Goal: Register for event/course

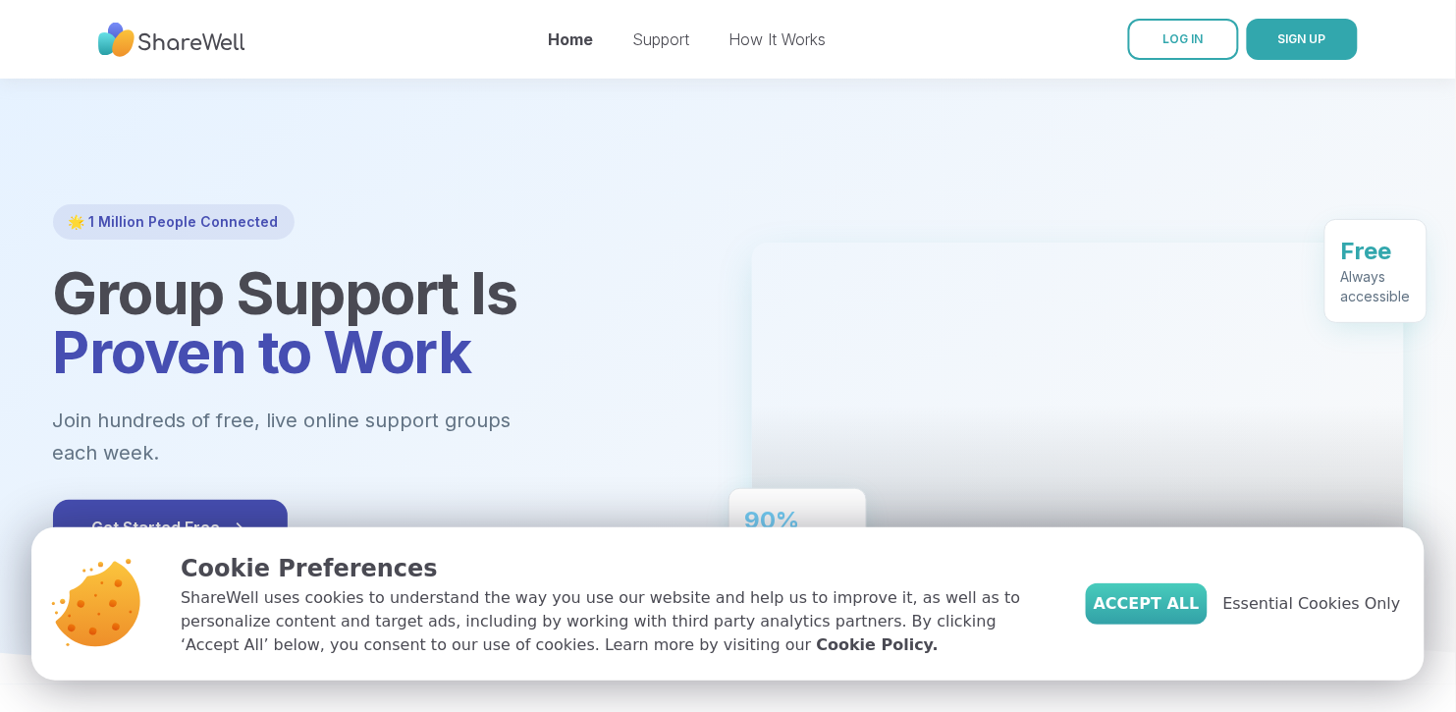
click at [1094, 592] on span "Accept All" at bounding box center [1147, 604] width 106 height 24
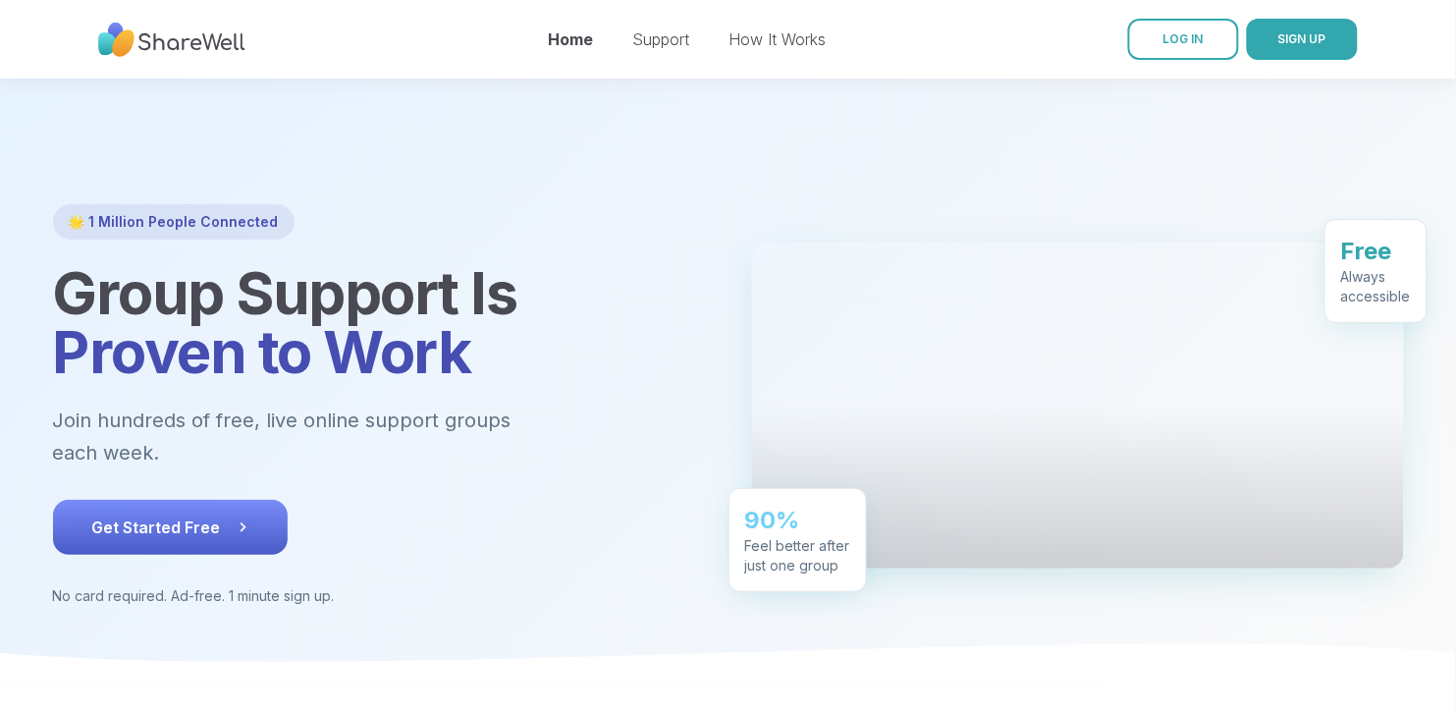
click at [169, 539] on span "Get Started Free" at bounding box center [170, 528] width 156 height 24
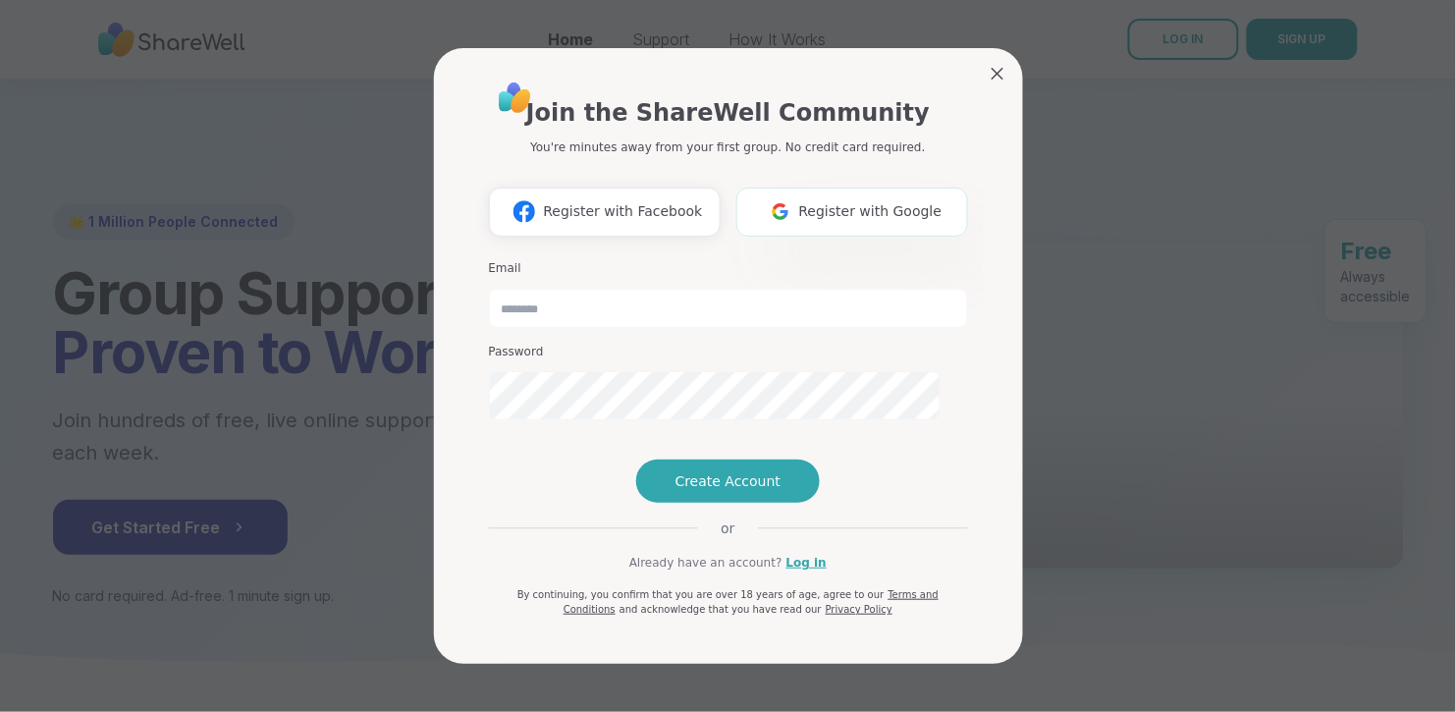
click at [824, 209] on span "Register with Google" at bounding box center [870, 211] width 143 height 21
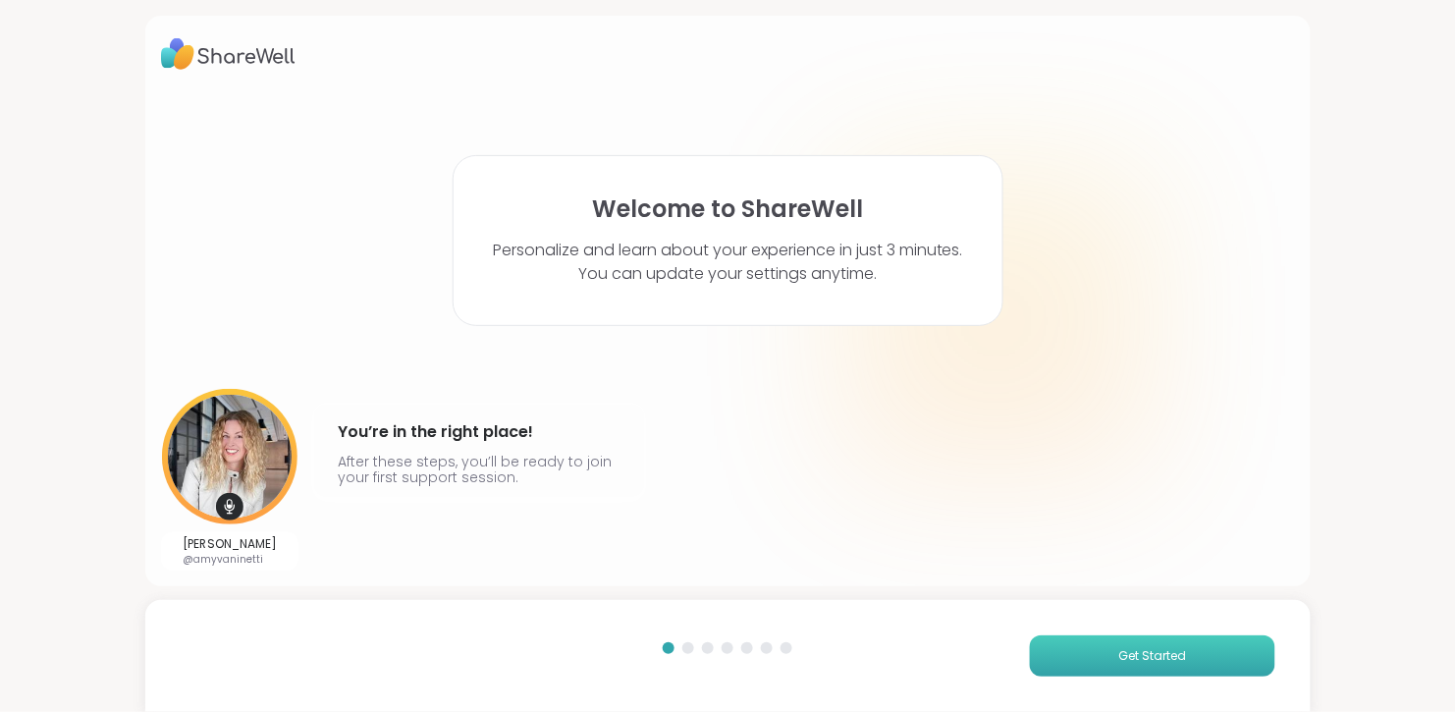
click at [1171, 656] on span "Get Started" at bounding box center [1153, 656] width 68 height 18
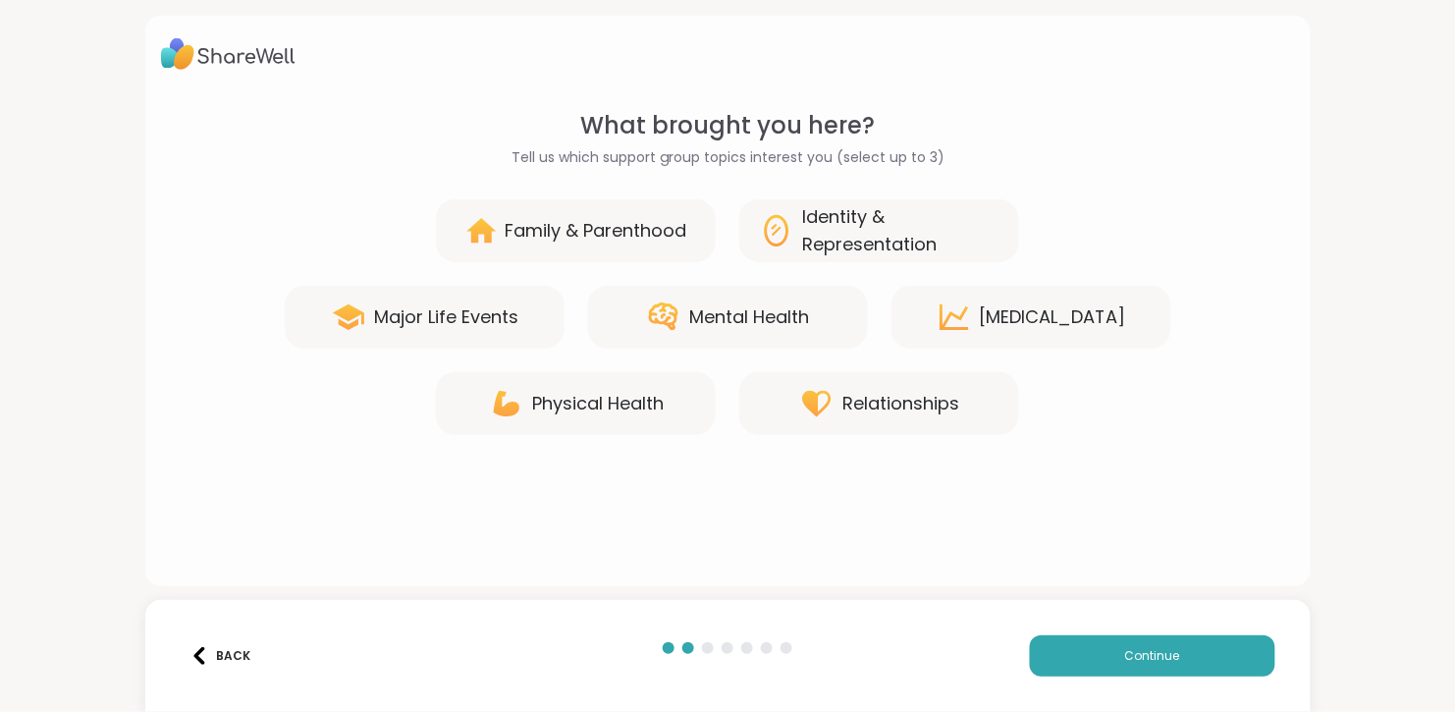
click at [859, 258] on div "Identity & Representation" at bounding box center [900, 230] width 197 height 55
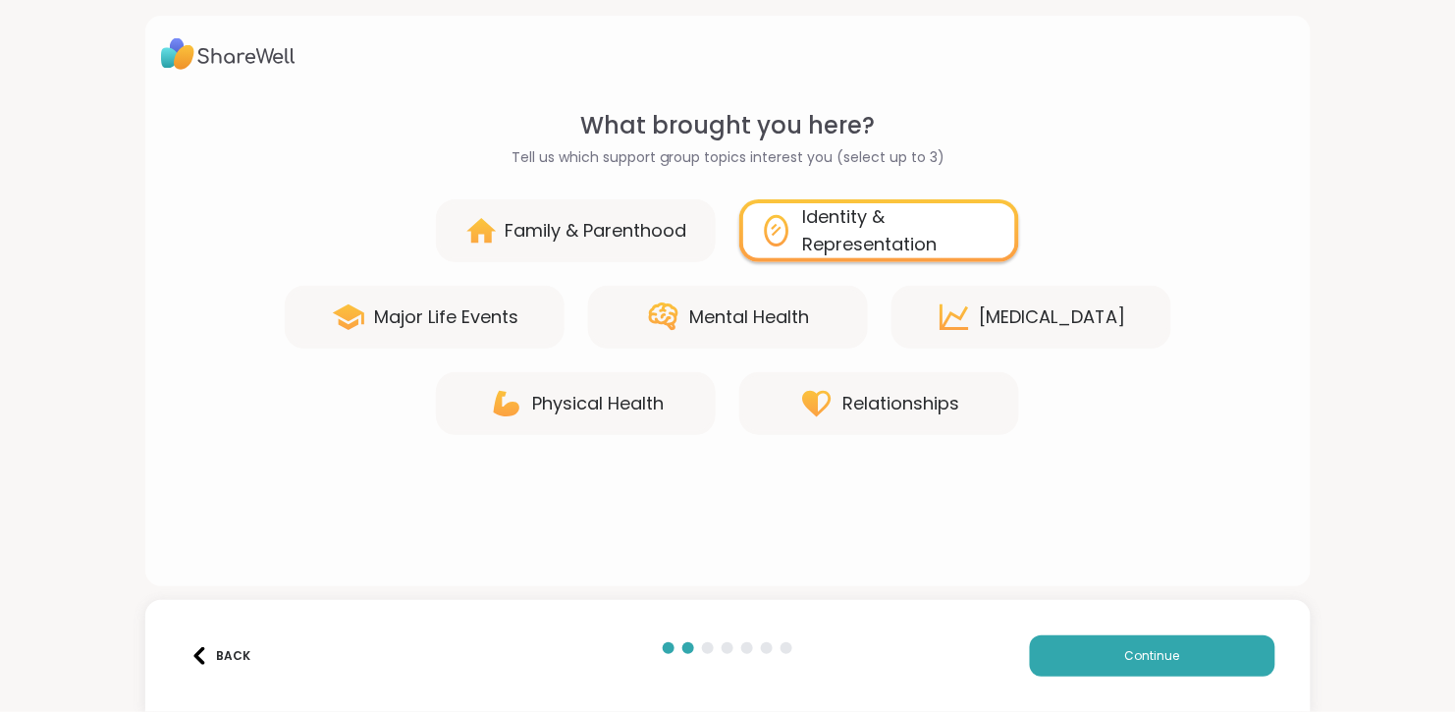
scroll to position [16, 0]
click at [718, 331] on div "Mental Health" at bounding box center [749, 316] width 120 height 27
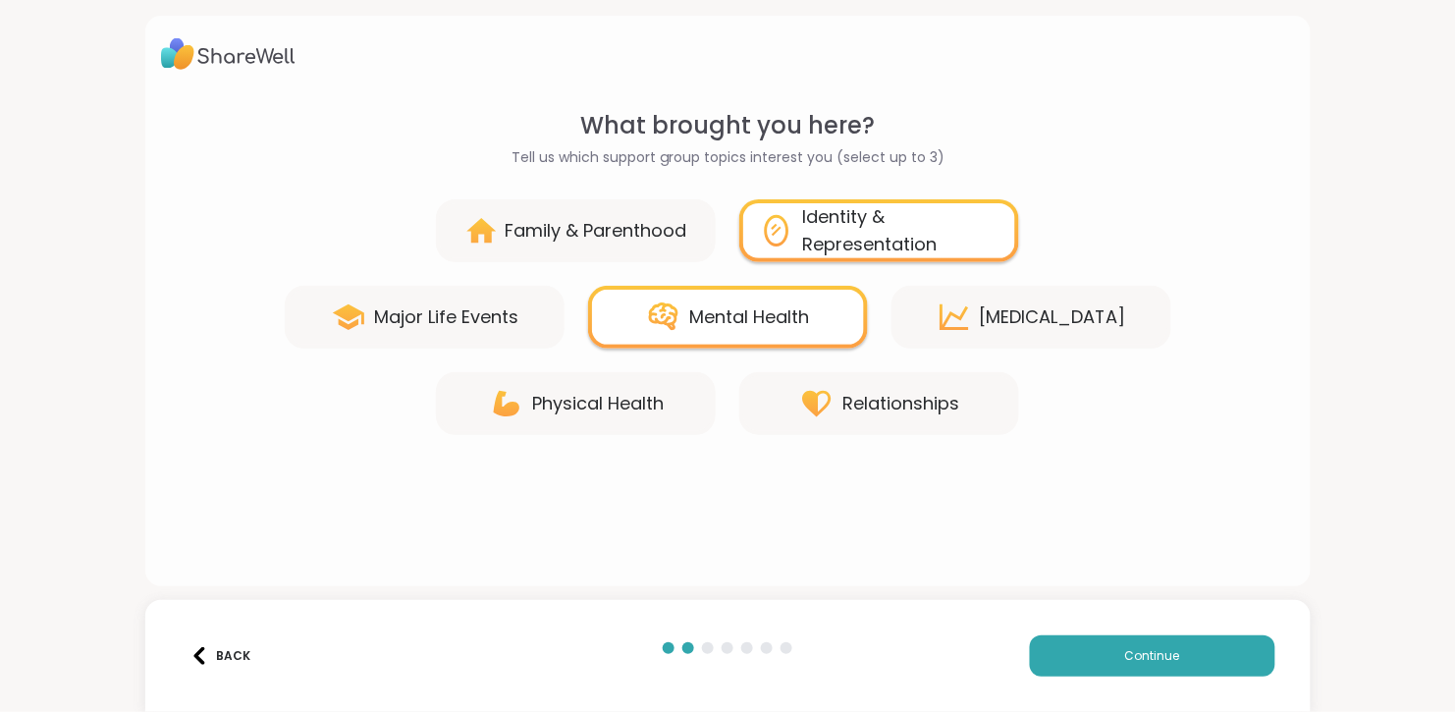
click at [1087, 331] on div "[MEDICAL_DATA]" at bounding box center [1053, 316] width 146 height 27
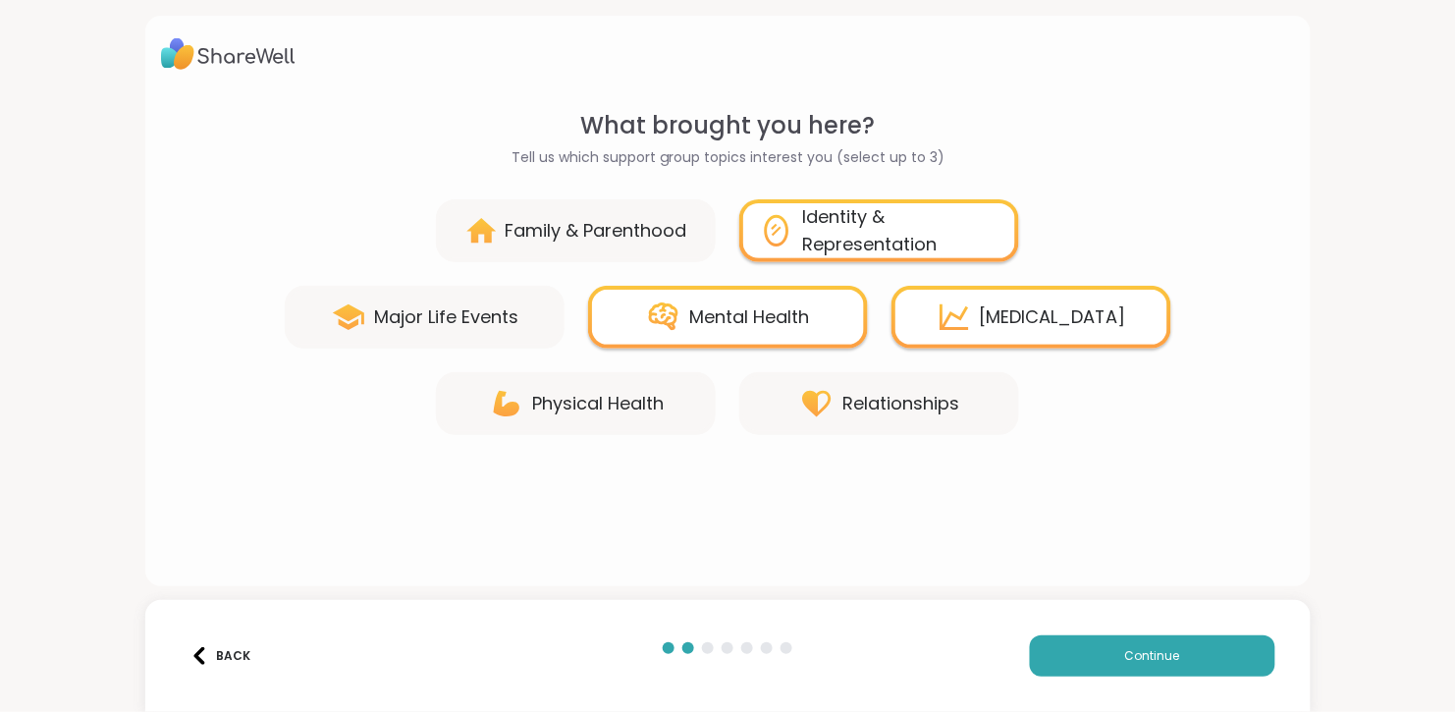
click at [505, 435] on div "Physical Health" at bounding box center [576, 403] width 280 height 63
click at [1175, 647] on span "Continue" at bounding box center [1152, 656] width 55 height 18
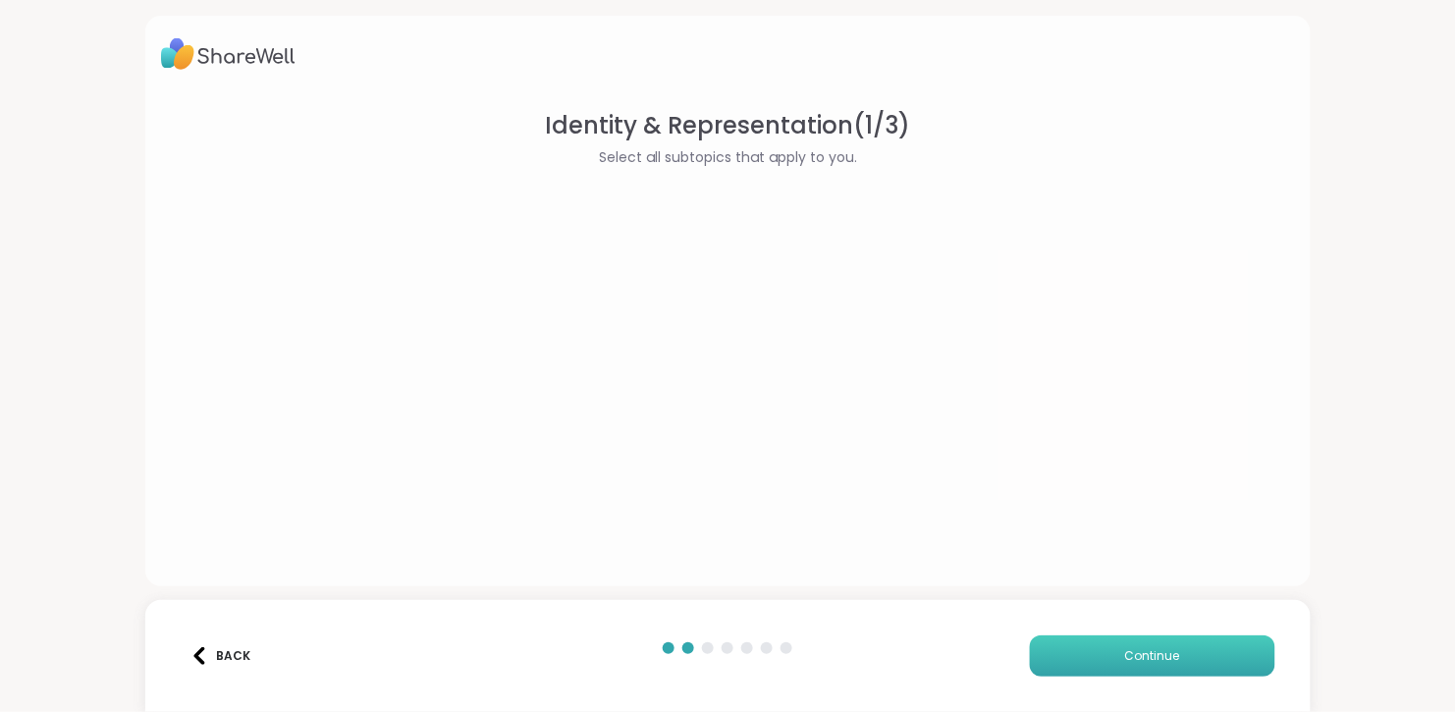
scroll to position [0, 0]
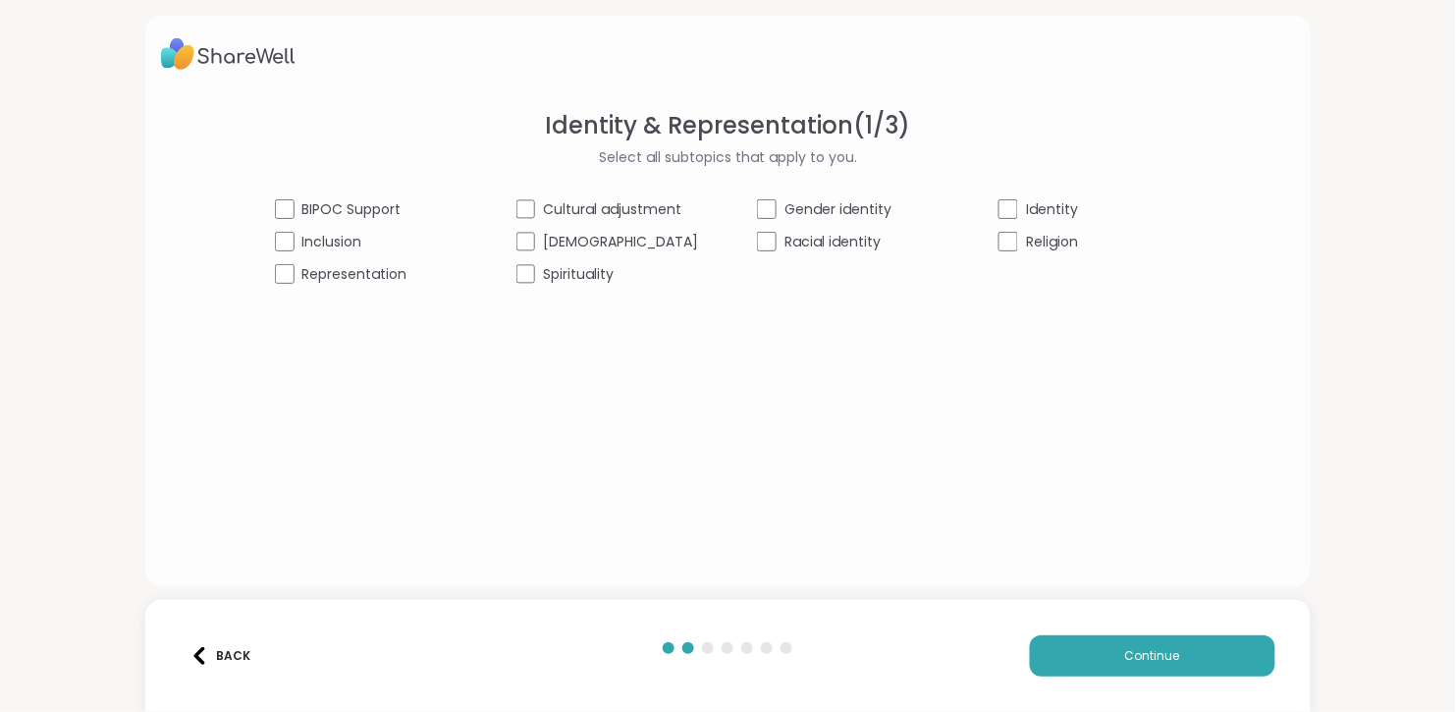
click at [1153, 682] on div "Back Continue" at bounding box center [727, 656] width 1165 height 112
click at [1182, 645] on button "Continue" at bounding box center [1153, 655] width 246 height 41
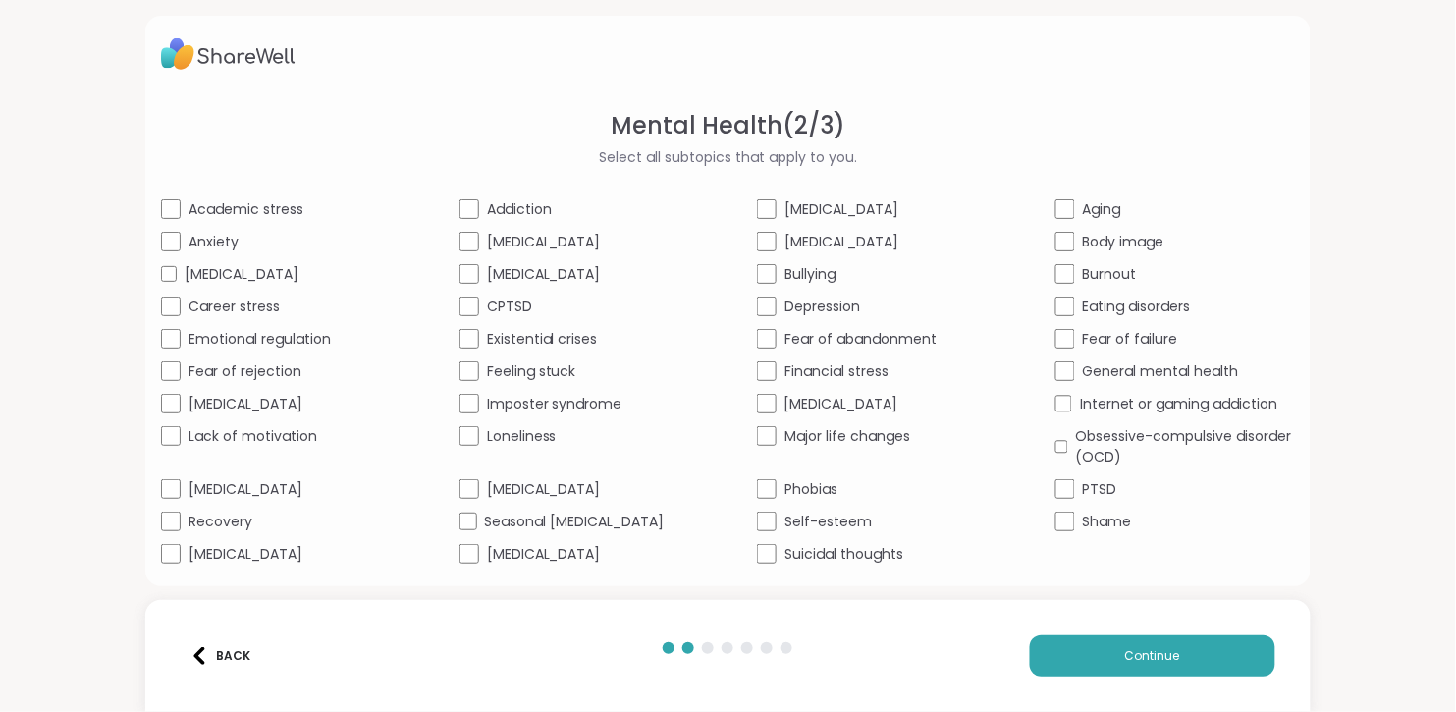
click at [803, 220] on span "[MEDICAL_DATA]" at bounding box center [842, 209] width 114 height 21
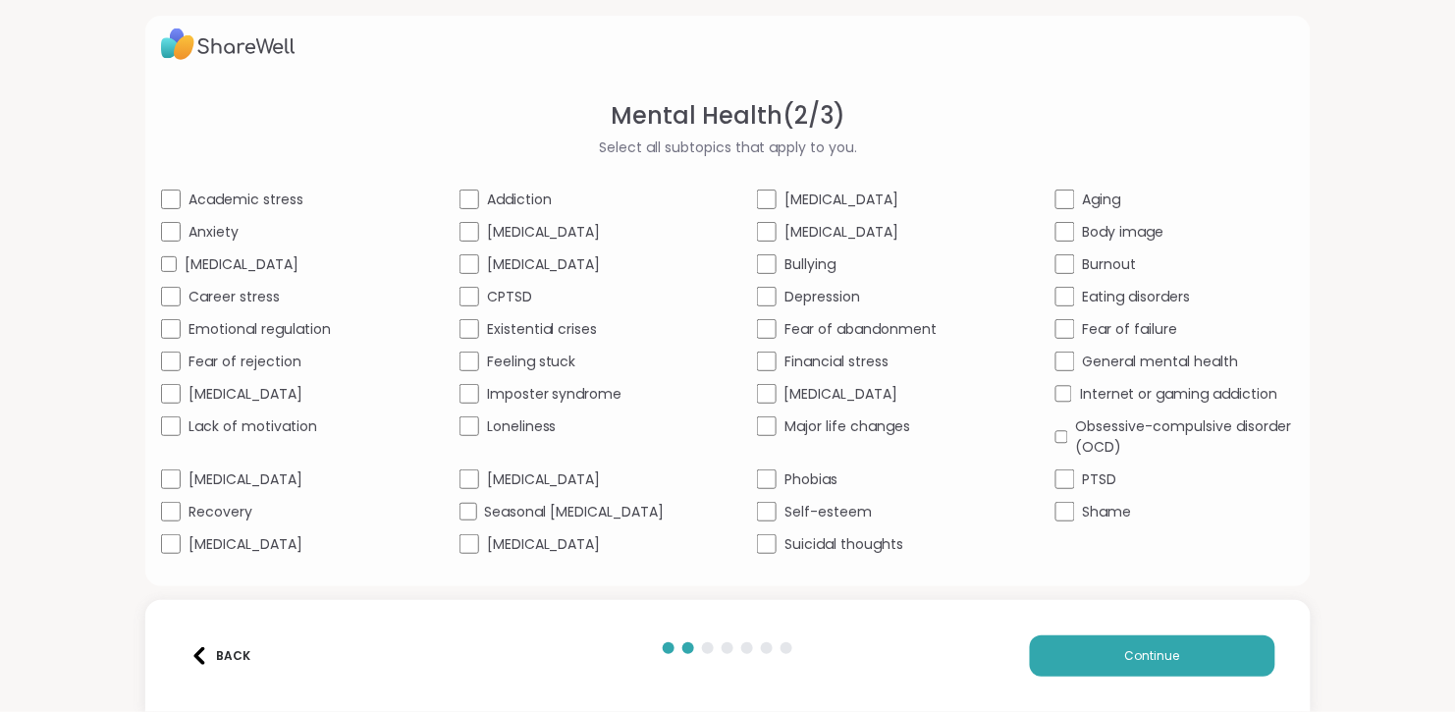
scroll to position [215, 0]
click at [198, 548] on span "[MEDICAL_DATA]" at bounding box center [246, 544] width 114 height 21
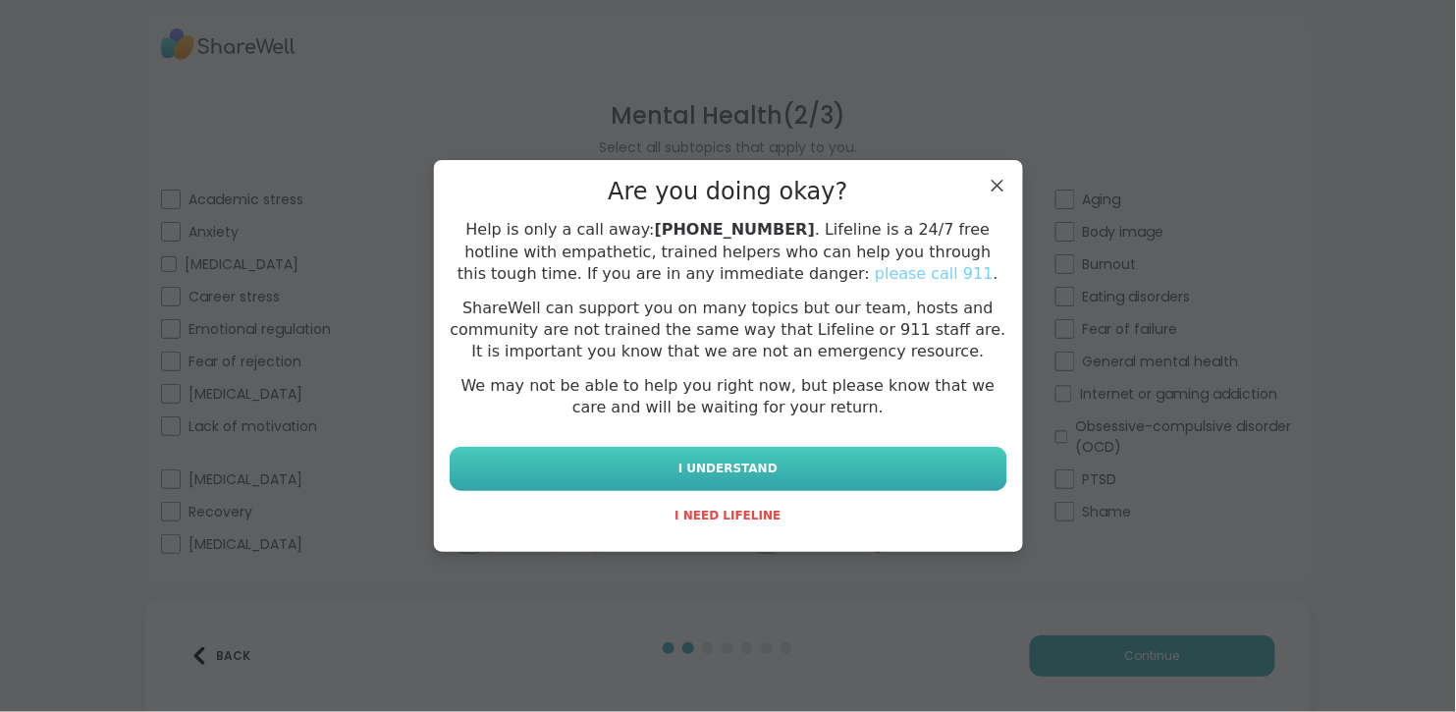
click at [688, 477] on span "I UNDERSTAND" at bounding box center [728, 469] width 99 height 18
click at [654, 491] on button "I UNDERSTAND" at bounding box center [729, 469] width 558 height 44
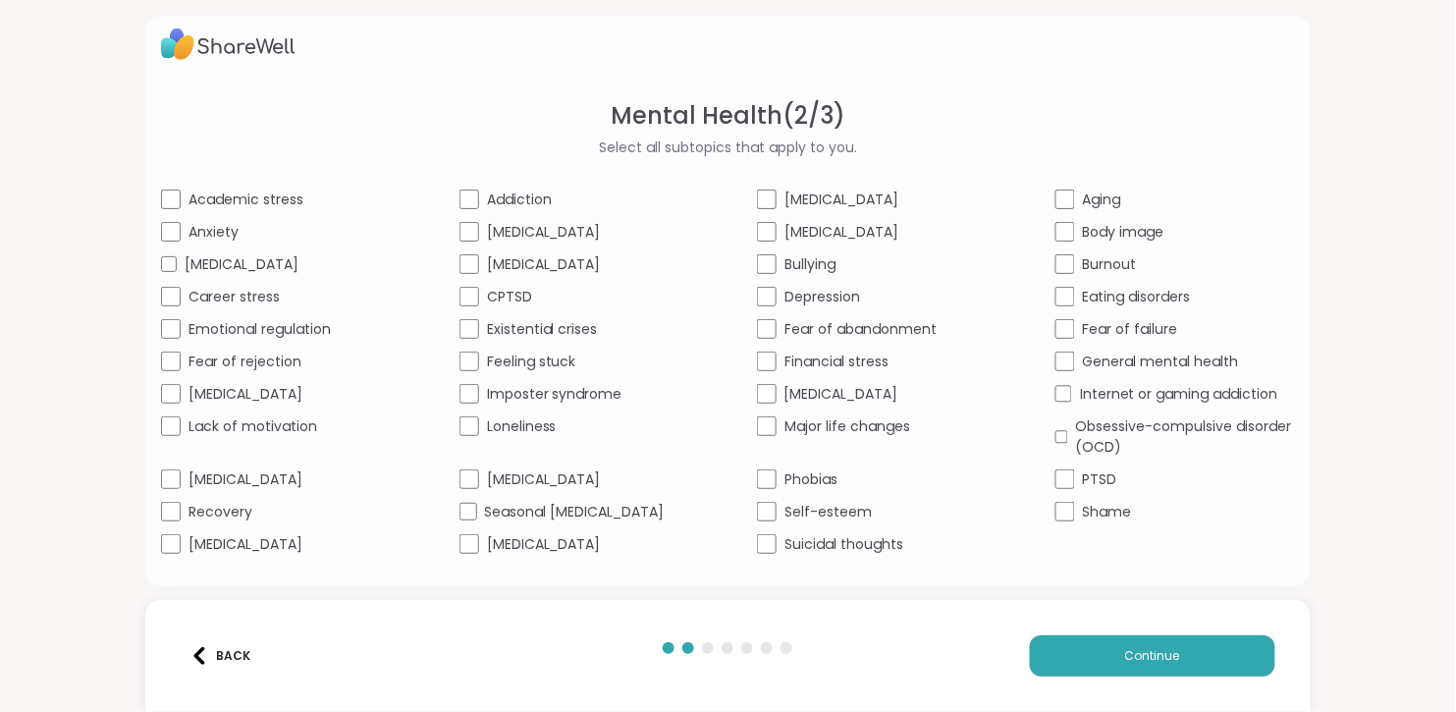
scroll to position [104, 0]
click at [1161, 340] on span "Fear of failure" at bounding box center [1130, 329] width 95 height 21
click at [1210, 372] on span "General mental health" at bounding box center [1161, 362] width 156 height 21
click at [1160, 663] on button "Continue" at bounding box center [1153, 655] width 246 height 41
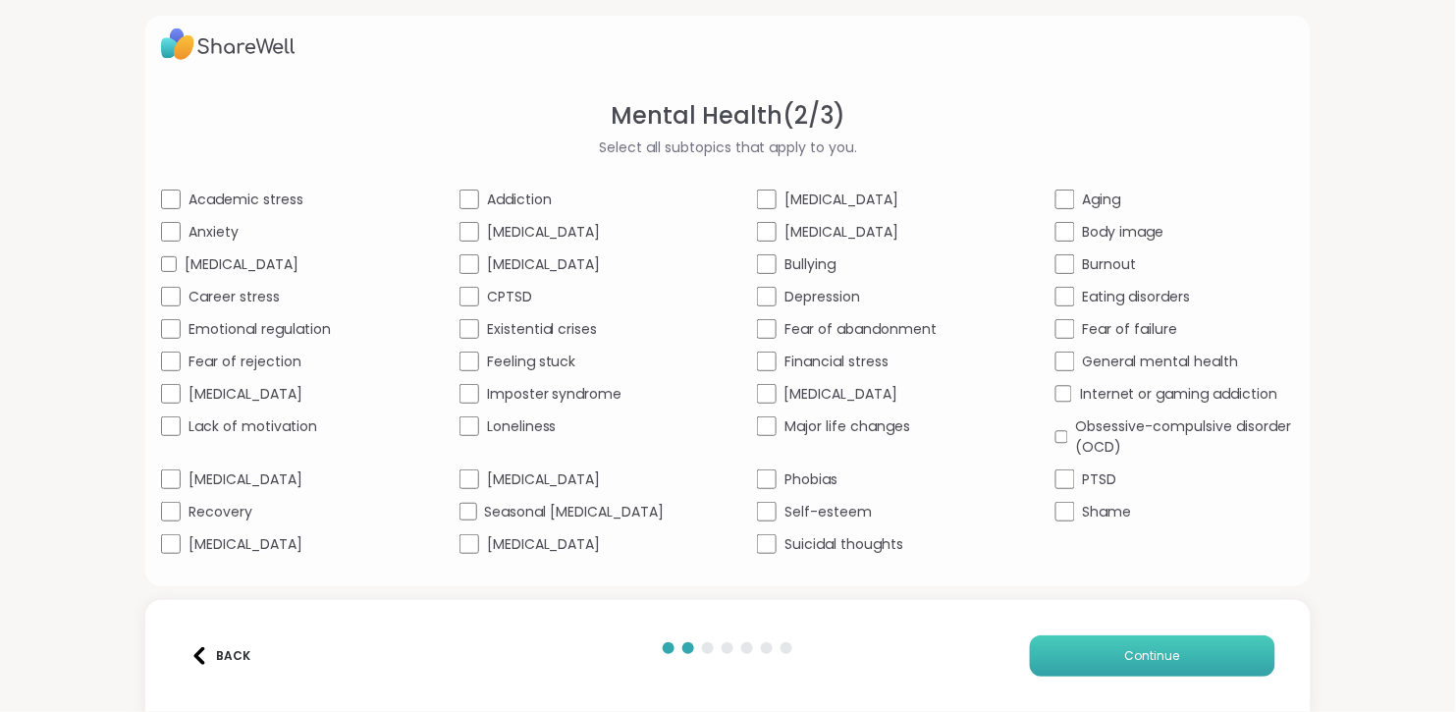
scroll to position [0, 0]
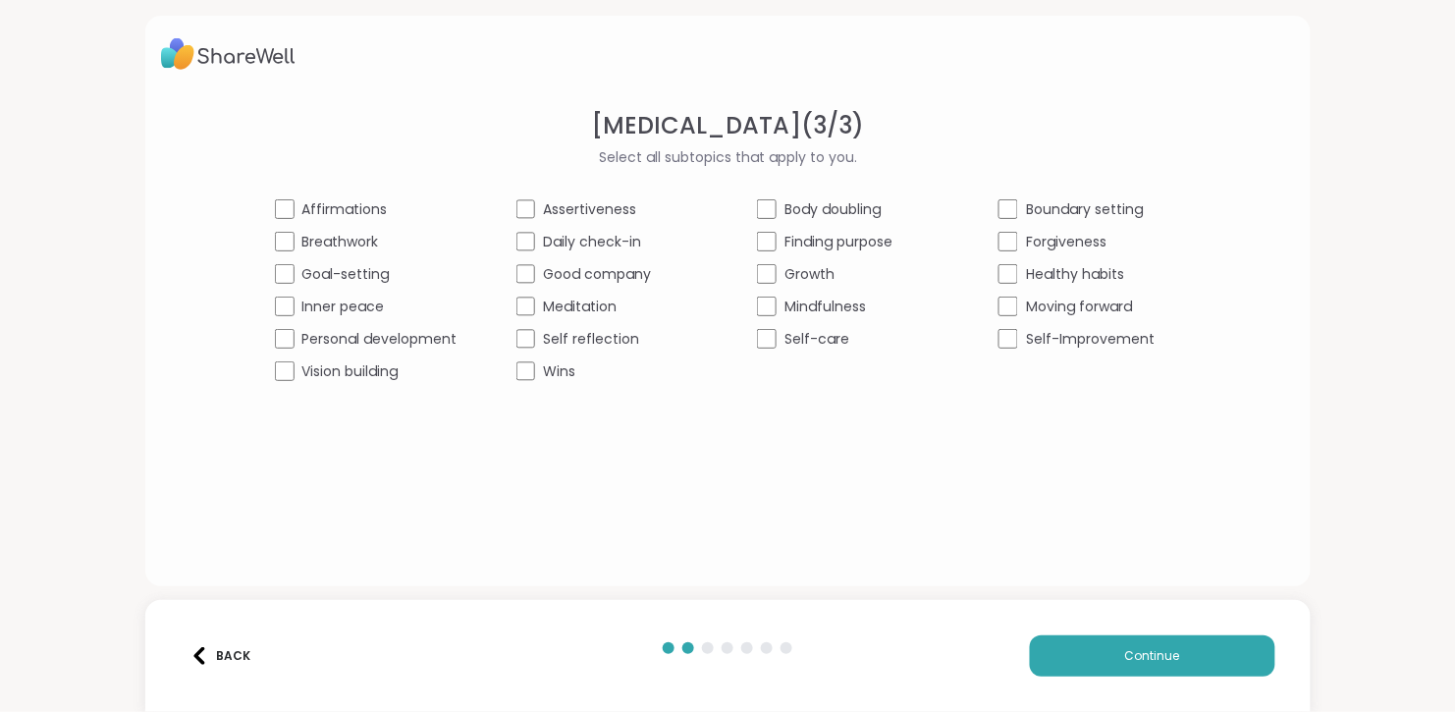
click at [1107, 252] on span "Forgiveness" at bounding box center [1066, 242] width 81 height 21
click at [1124, 285] on span "Healthy habits" at bounding box center [1075, 274] width 98 height 21
click at [1147, 647] on span "Continue" at bounding box center [1152, 656] width 55 height 18
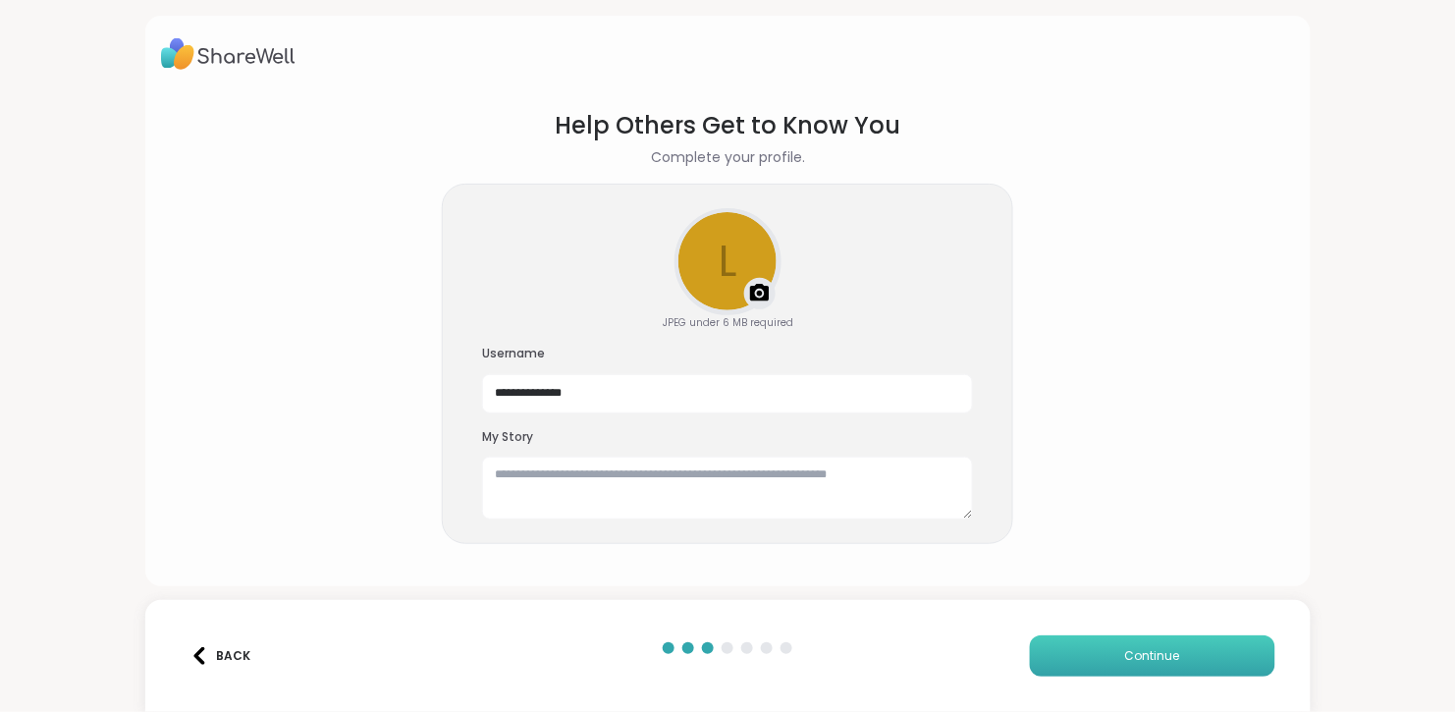
scroll to position [85, 0]
click at [583, 464] on textarea at bounding box center [727, 488] width 491 height 63
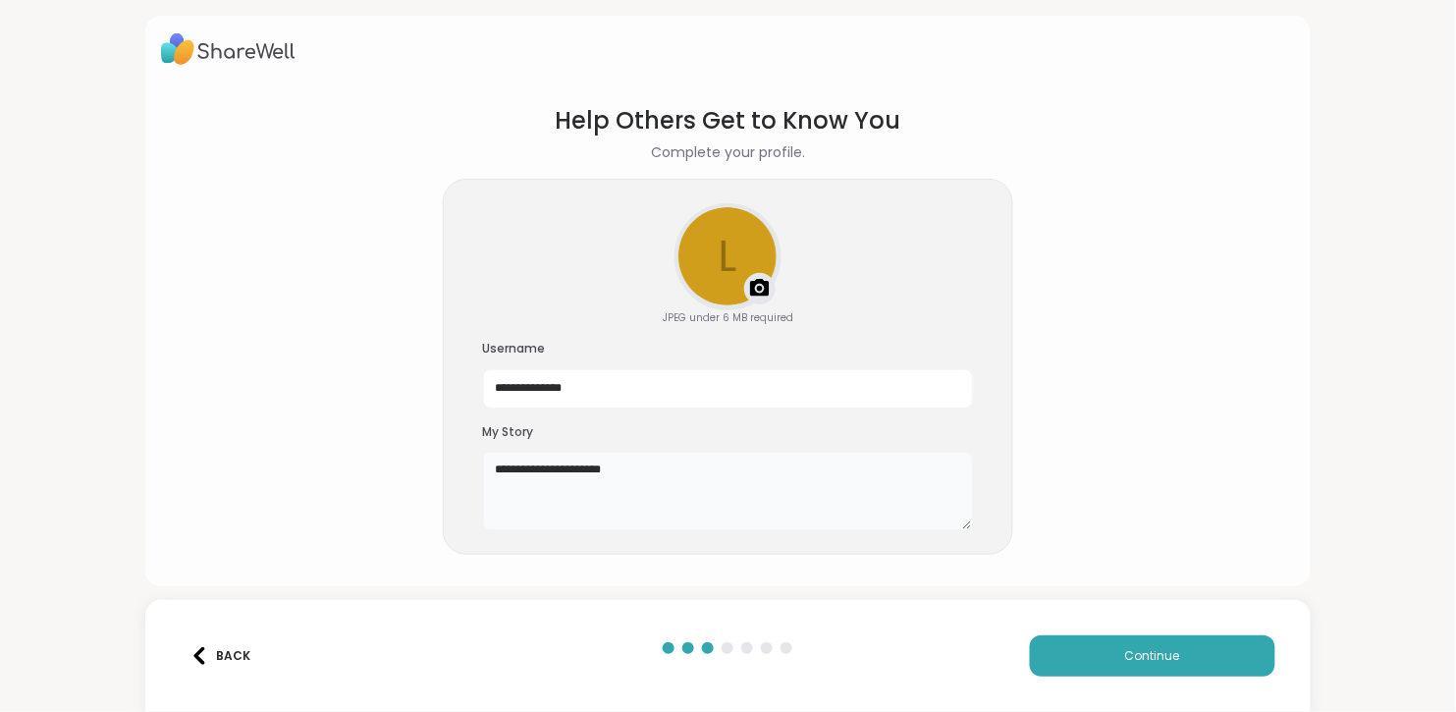
click at [560, 464] on textarea "**********" at bounding box center [728, 491] width 491 height 79
click at [754, 480] on textarea "**********" at bounding box center [728, 491] width 491 height 79
type textarea "**********"
click at [1189, 663] on button "Continue" at bounding box center [1153, 655] width 246 height 41
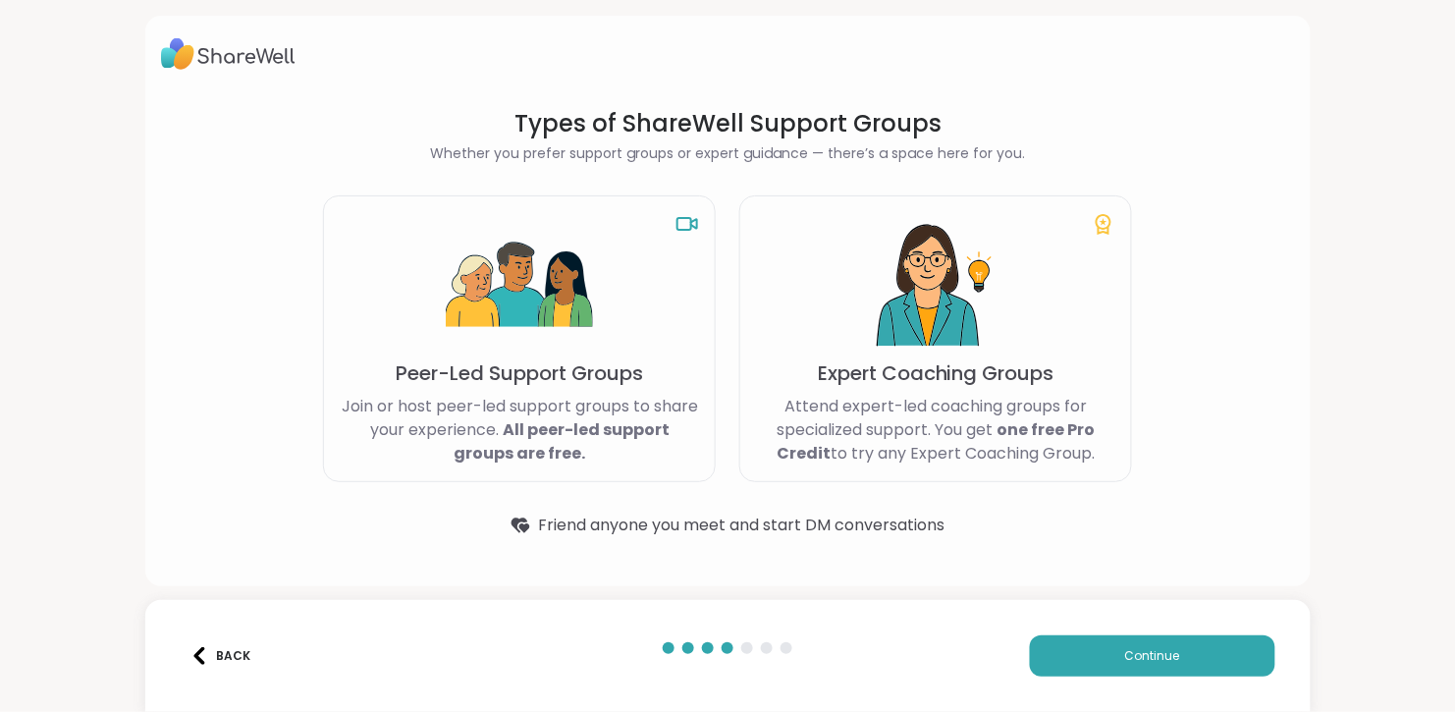
click at [478, 395] on p "Join or host peer-led support groups to share your experience. All peer-led sup…" at bounding box center [519, 430] width 359 height 71
click at [824, 514] on span "Friend anyone you meet and start DM conversations" at bounding box center [741, 526] width 407 height 24
click at [1097, 635] on button "Continue" at bounding box center [1153, 655] width 246 height 41
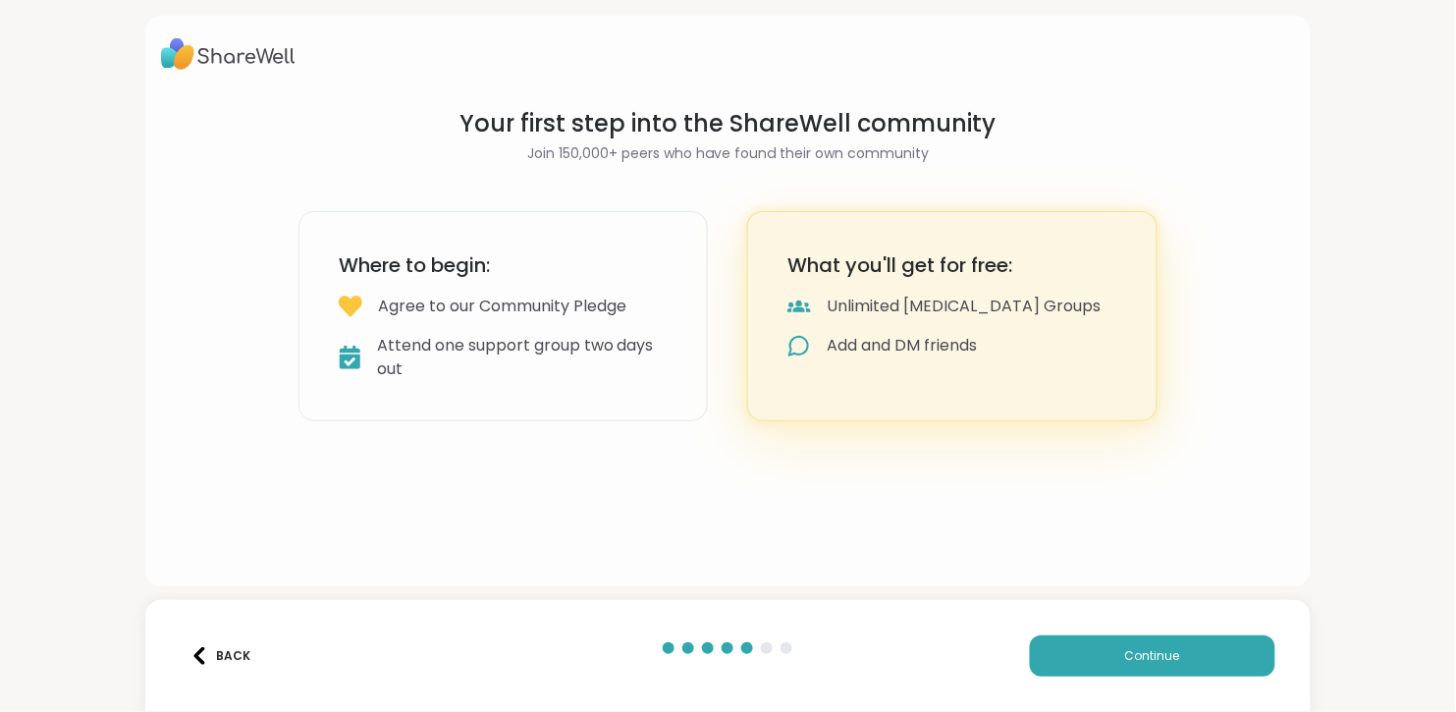
click at [500, 381] on div "Attend one support group two days out" at bounding box center [523, 357] width 292 height 47
click at [1160, 656] on span "Continue" at bounding box center [1152, 656] width 55 height 18
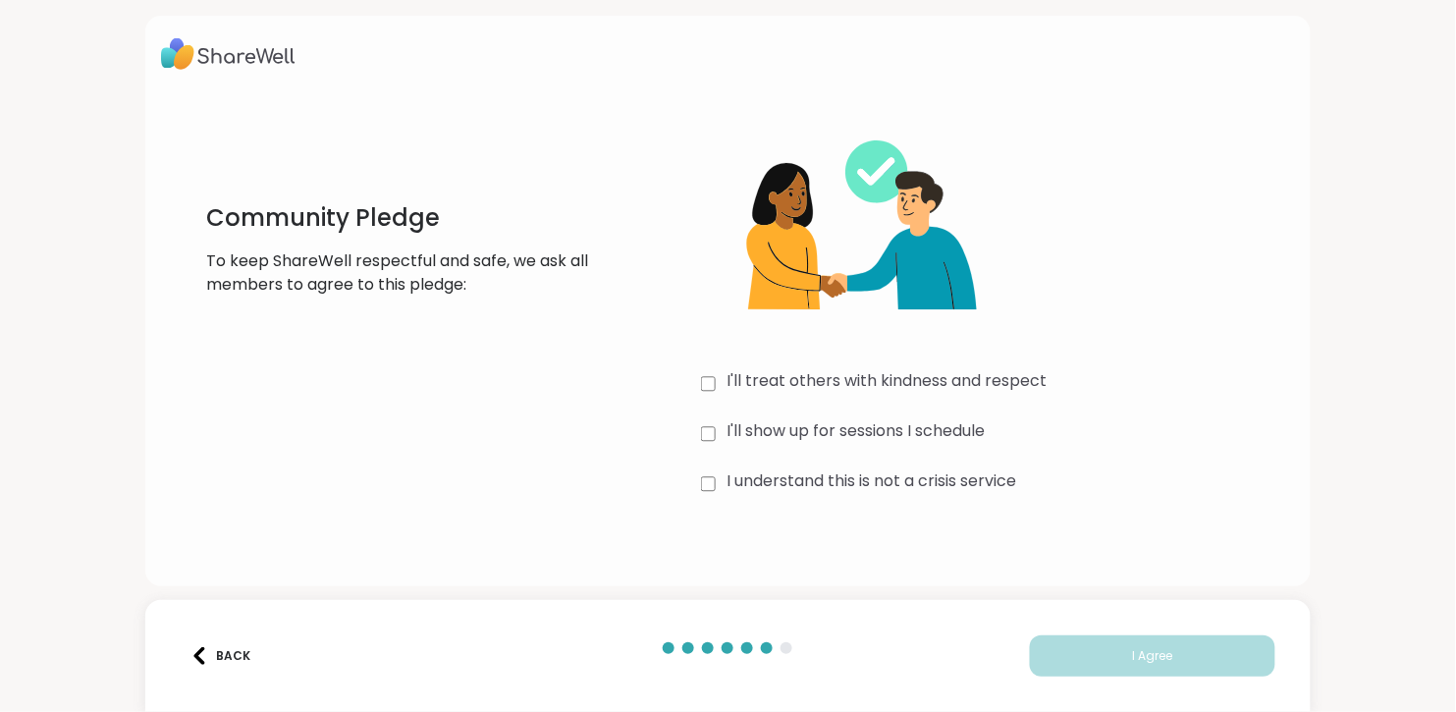
scroll to position [14, 0]
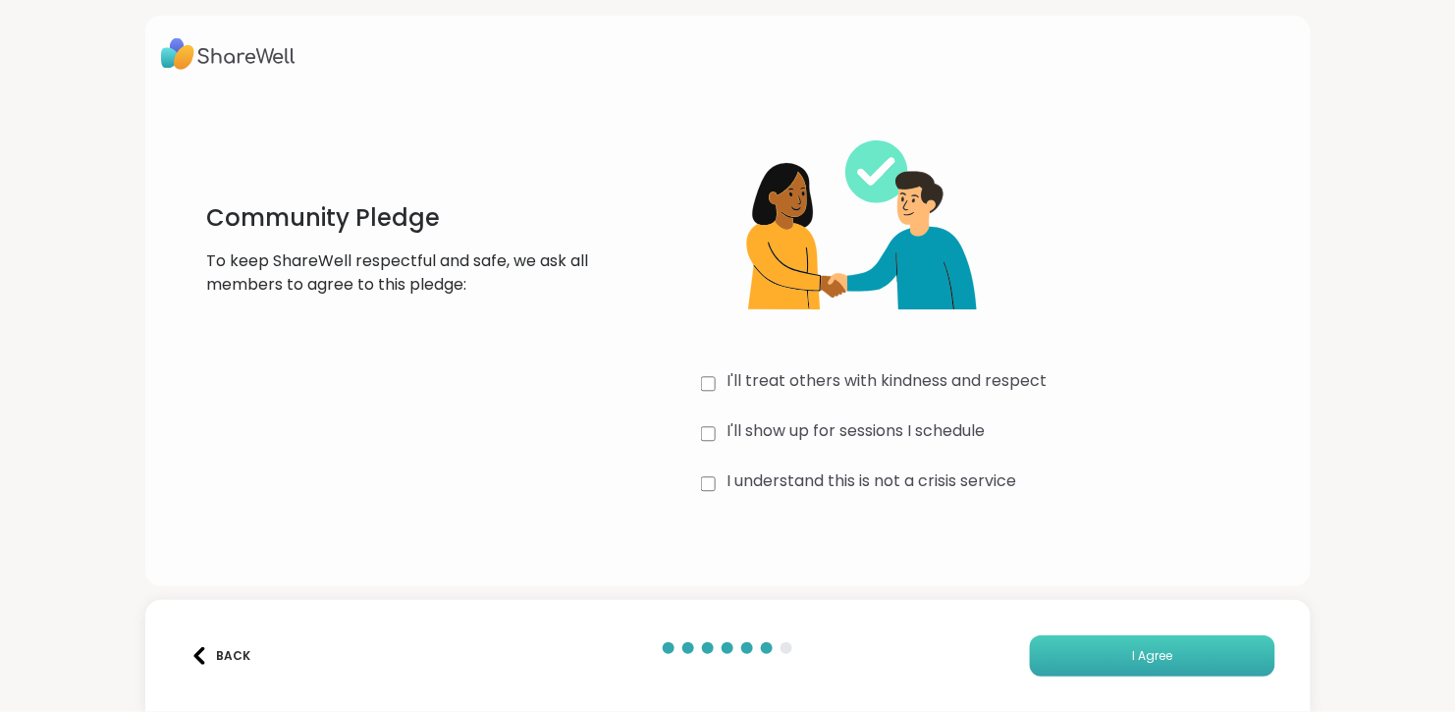
click at [1079, 641] on button "I Agree" at bounding box center [1153, 655] width 246 height 41
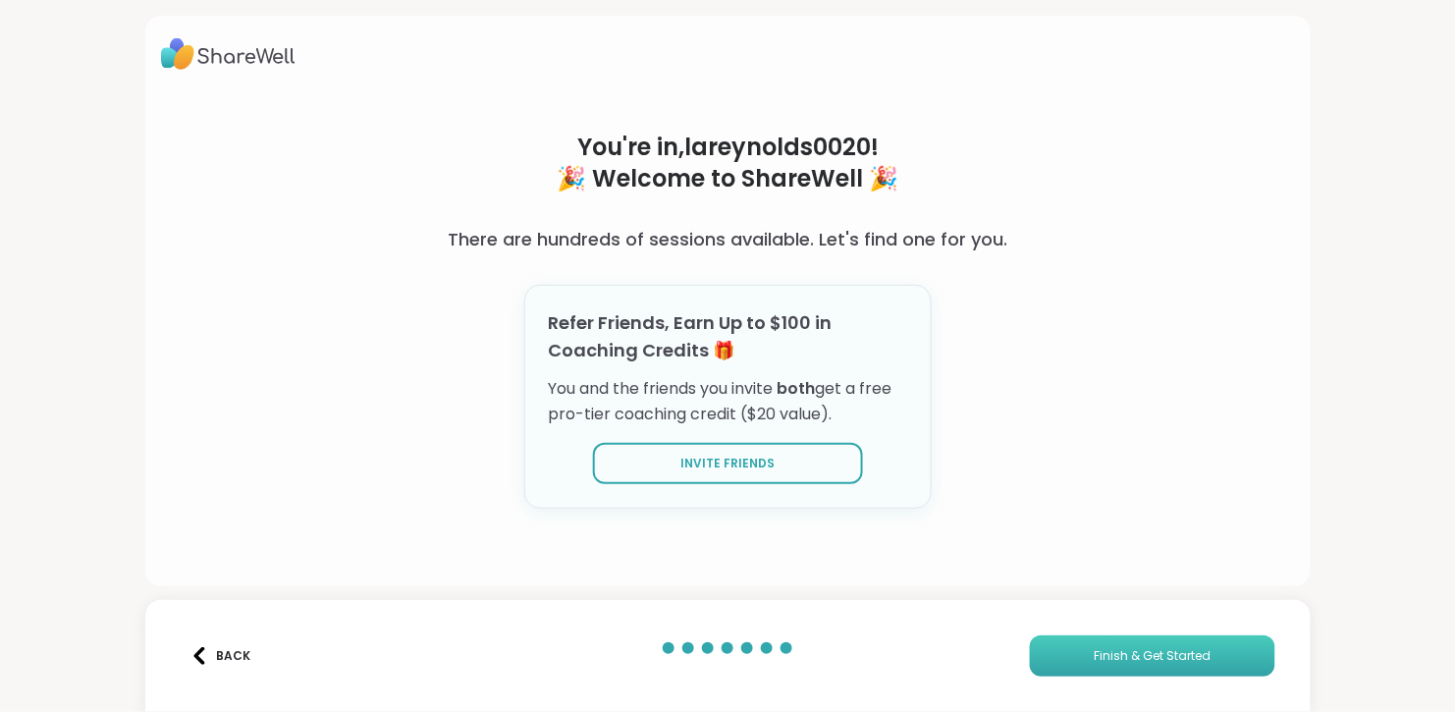
scroll to position [64, 0]
click at [1110, 651] on span "Finish & Get Started" at bounding box center [1152, 656] width 117 height 18
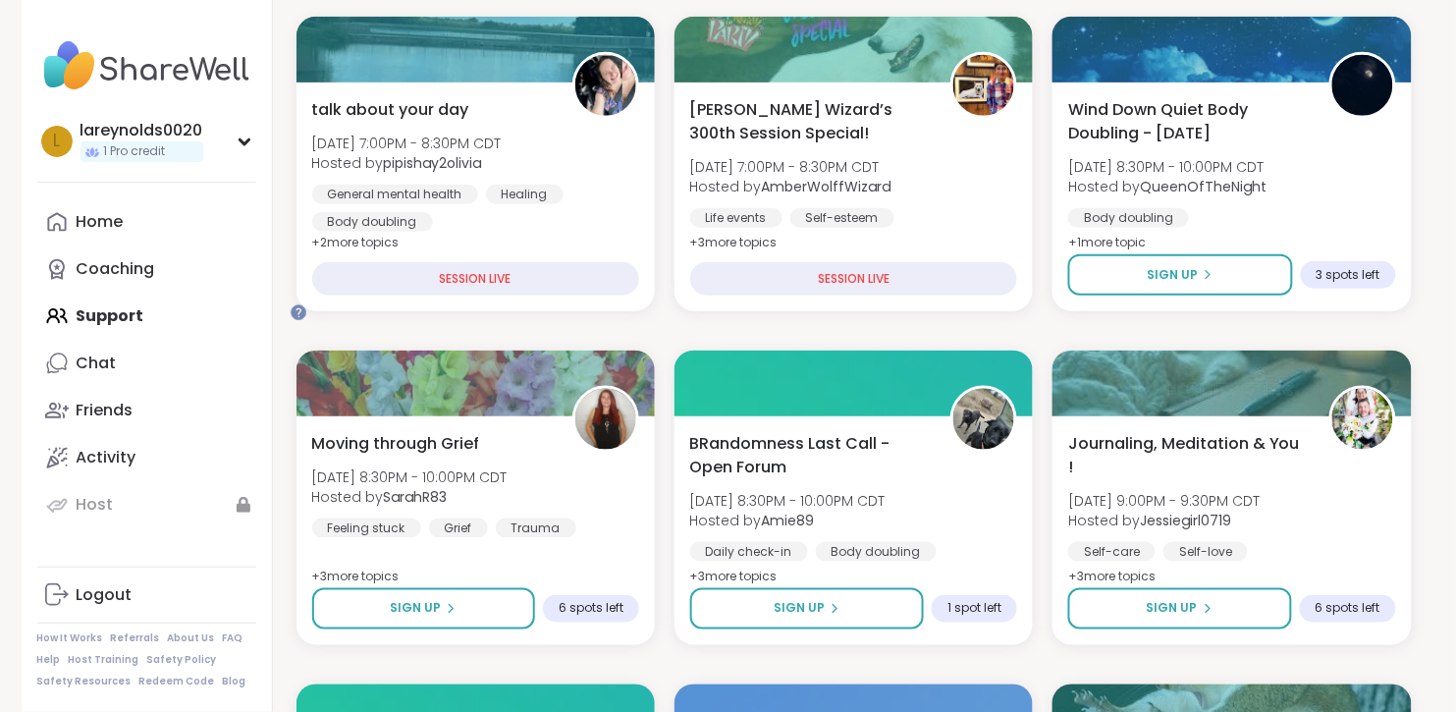
scroll to position [364, 0]
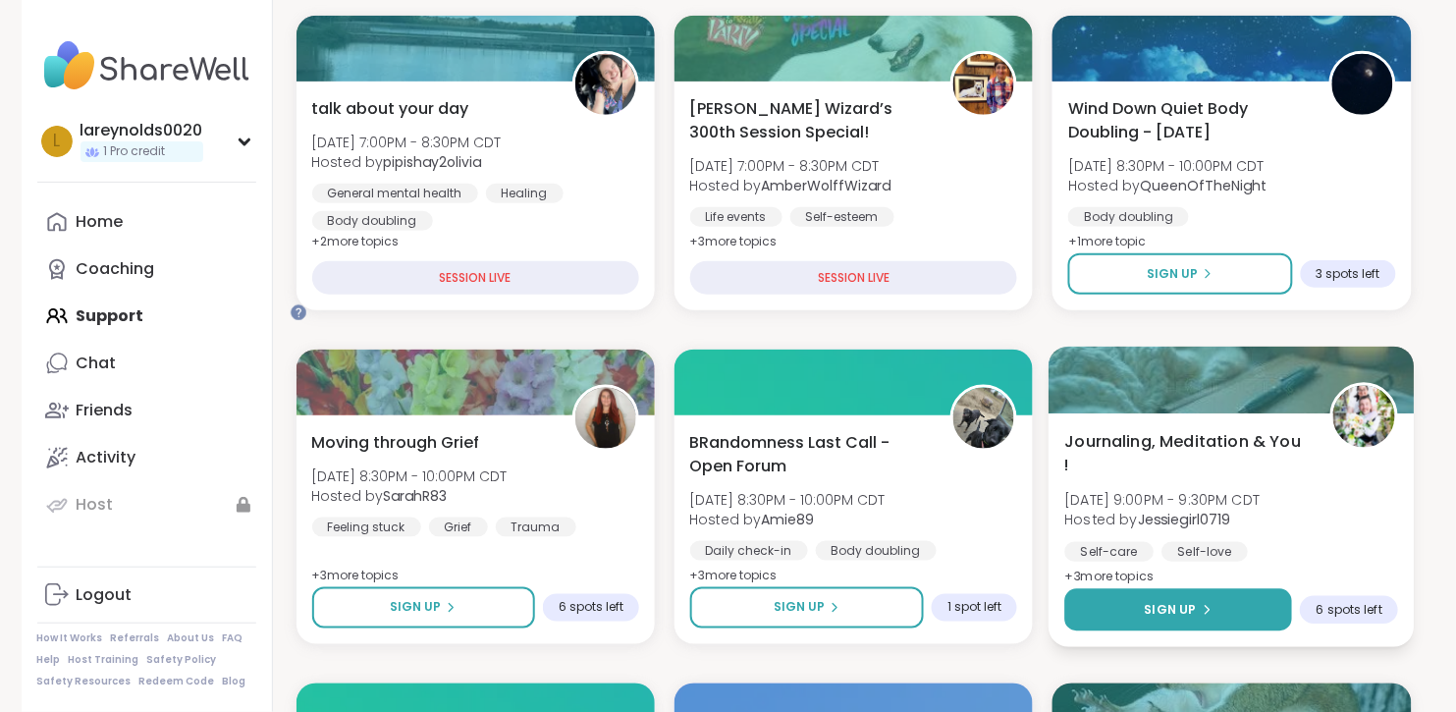
click at [1179, 631] on button "Sign Up" at bounding box center [1180, 610] width 228 height 42
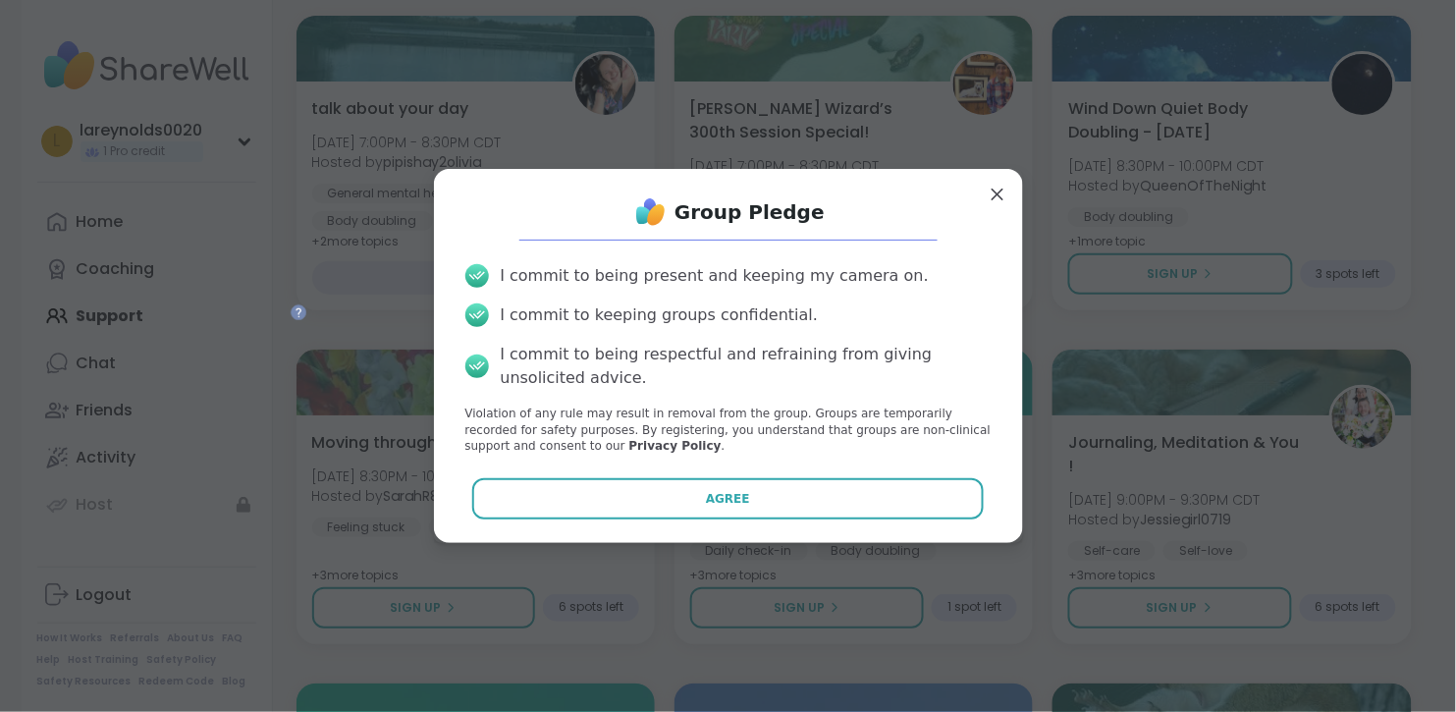
click at [476, 260] on icon at bounding box center [478, 275] width 24 height 30
click at [483, 311] on icon at bounding box center [478, 315] width 24 height 30
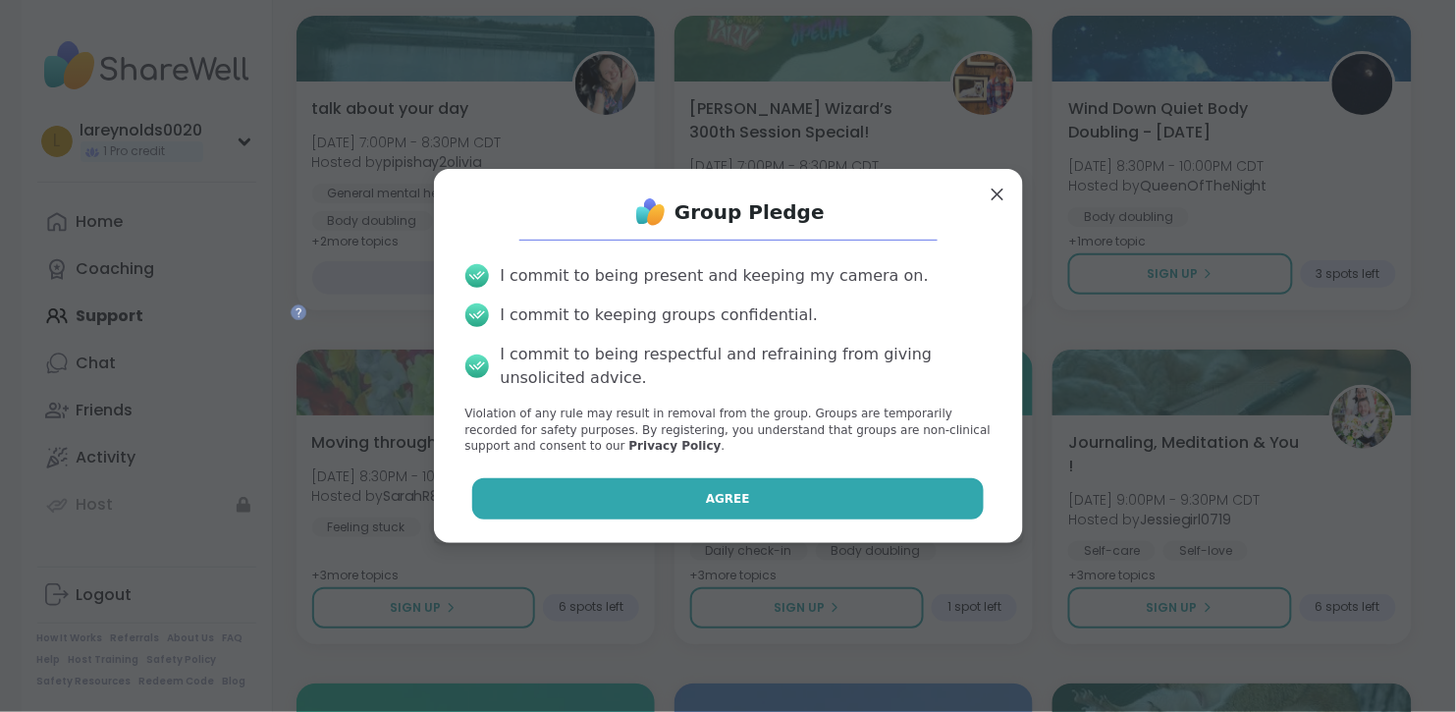
click at [555, 520] on button "Agree" at bounding box center [728, 498] width 512 height 41
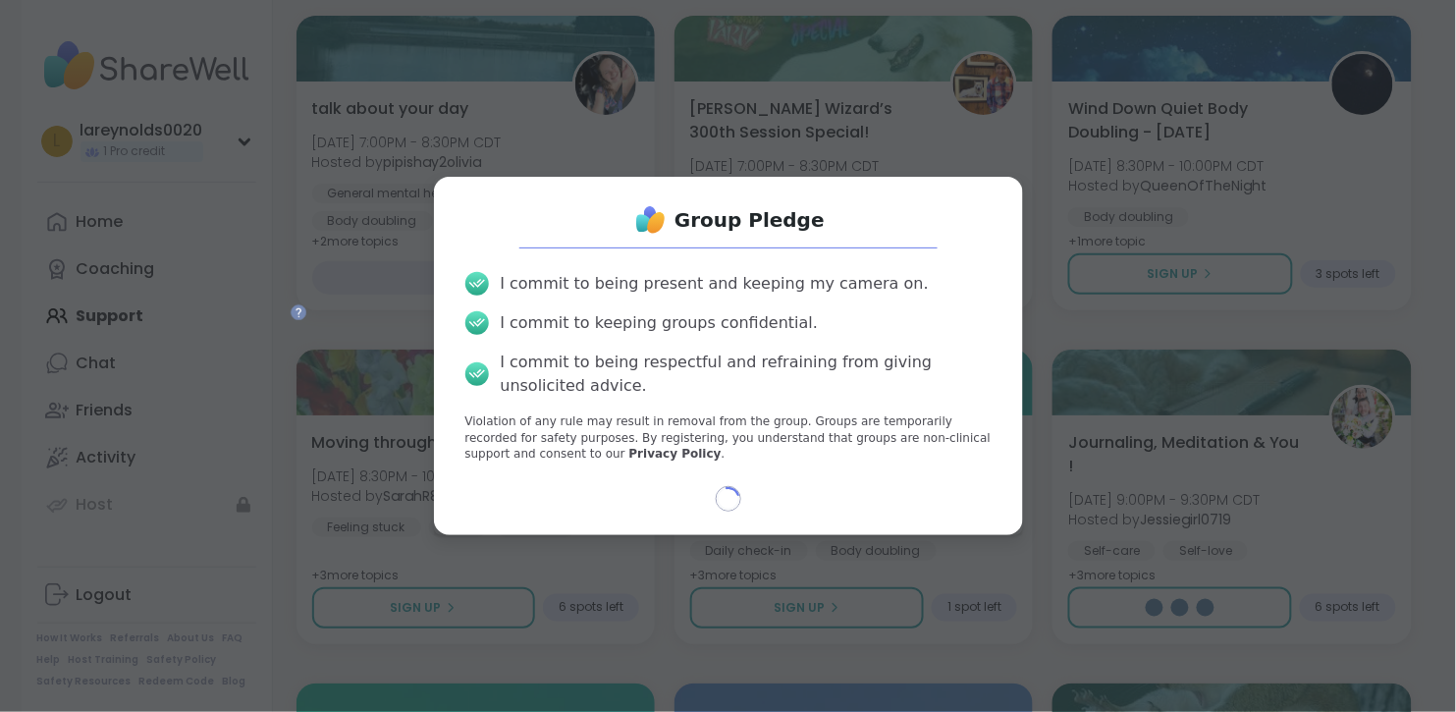
select select "**"
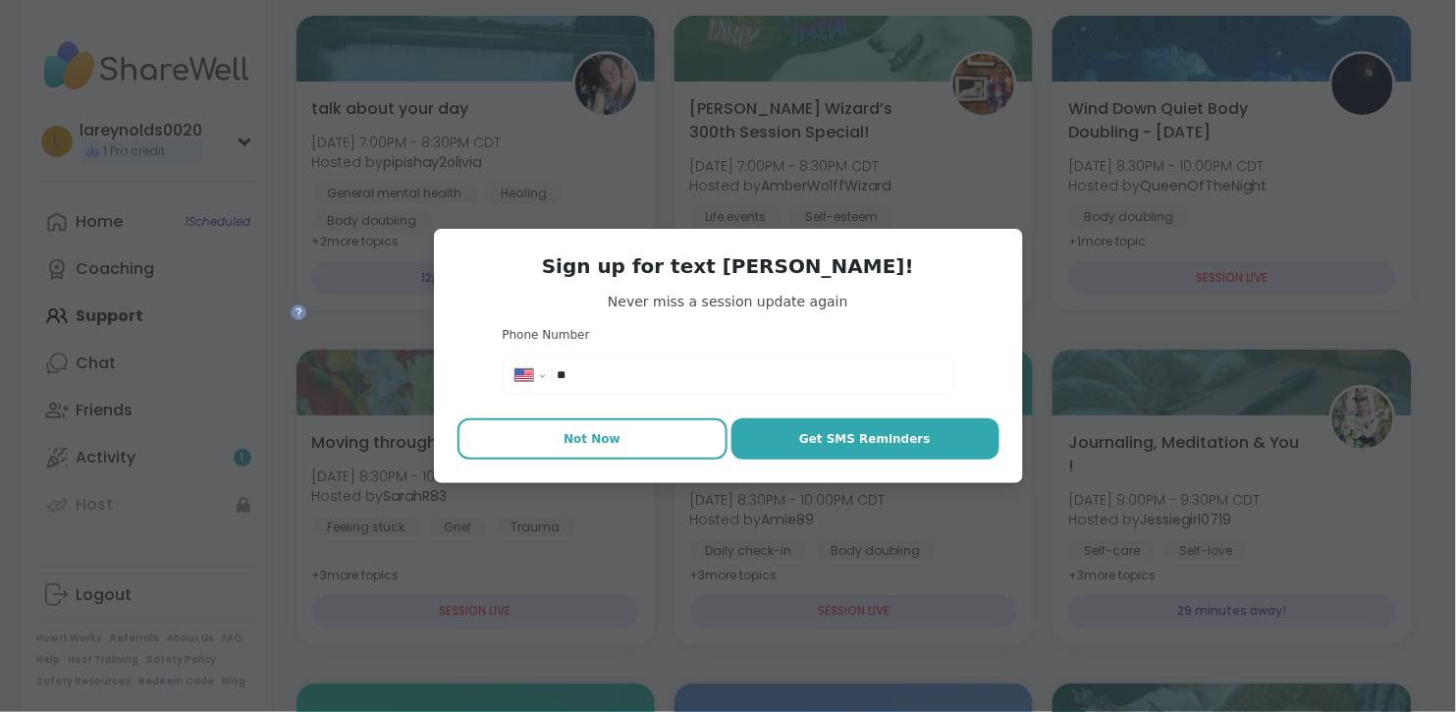
click at [608, 448] on span "Not Now" at bounding box center [592, 439] width 57 height 18
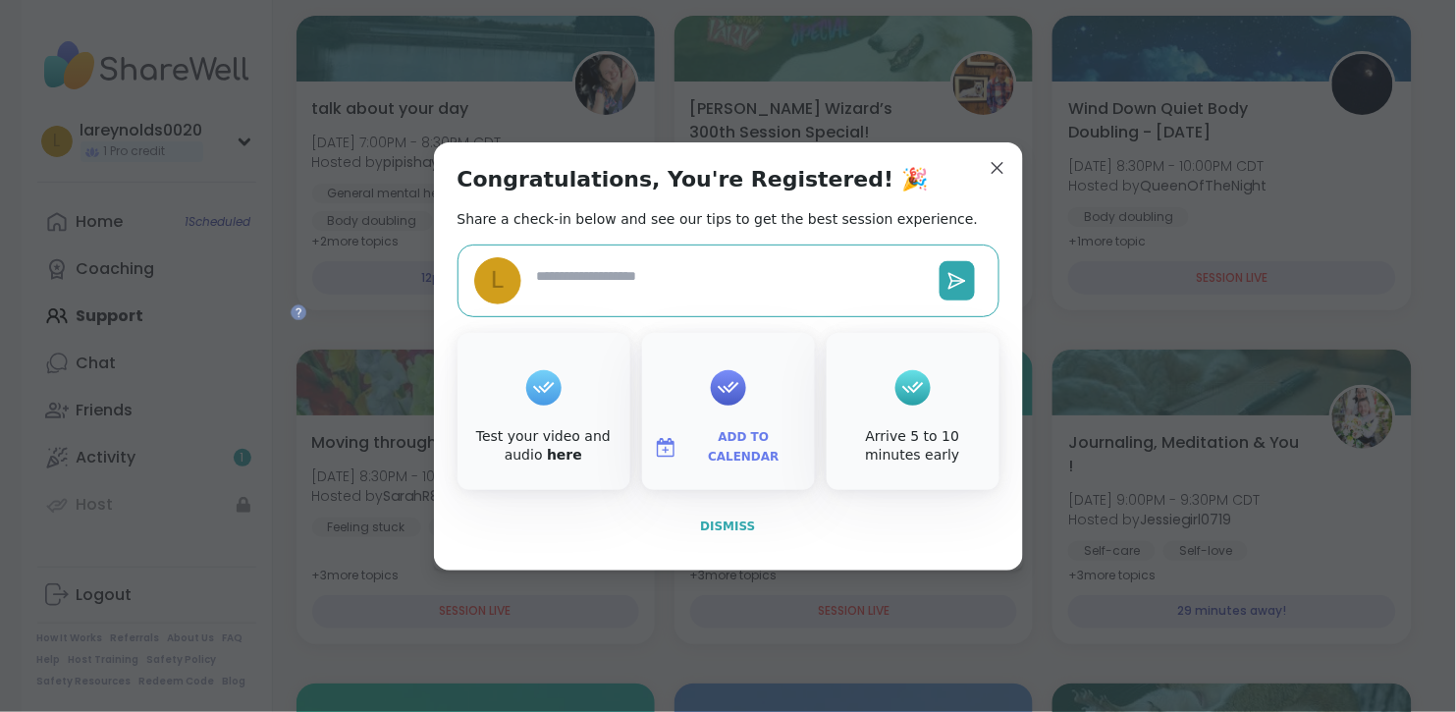
click at [728, 533] on span "Dismiss" at bounding box center [727, 527] width 55 height 14
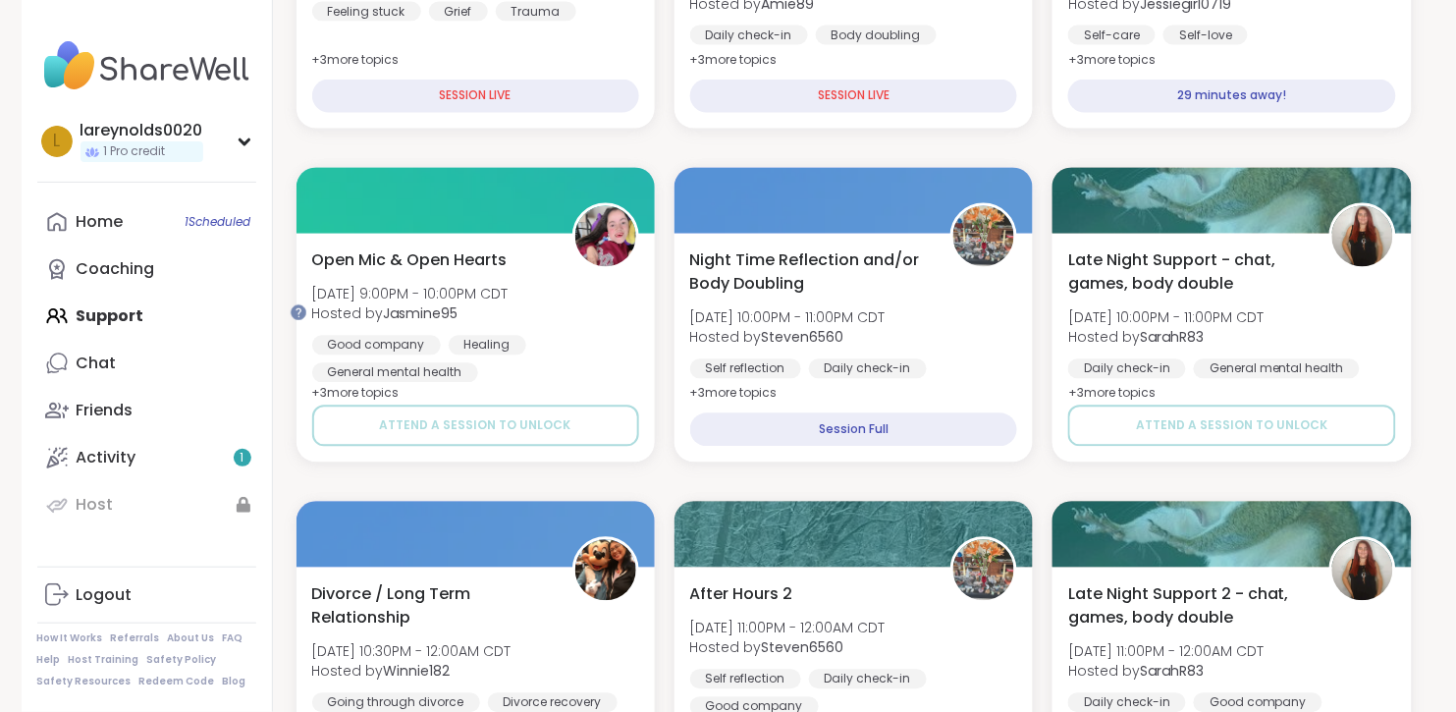
scroll to position [879, 0]
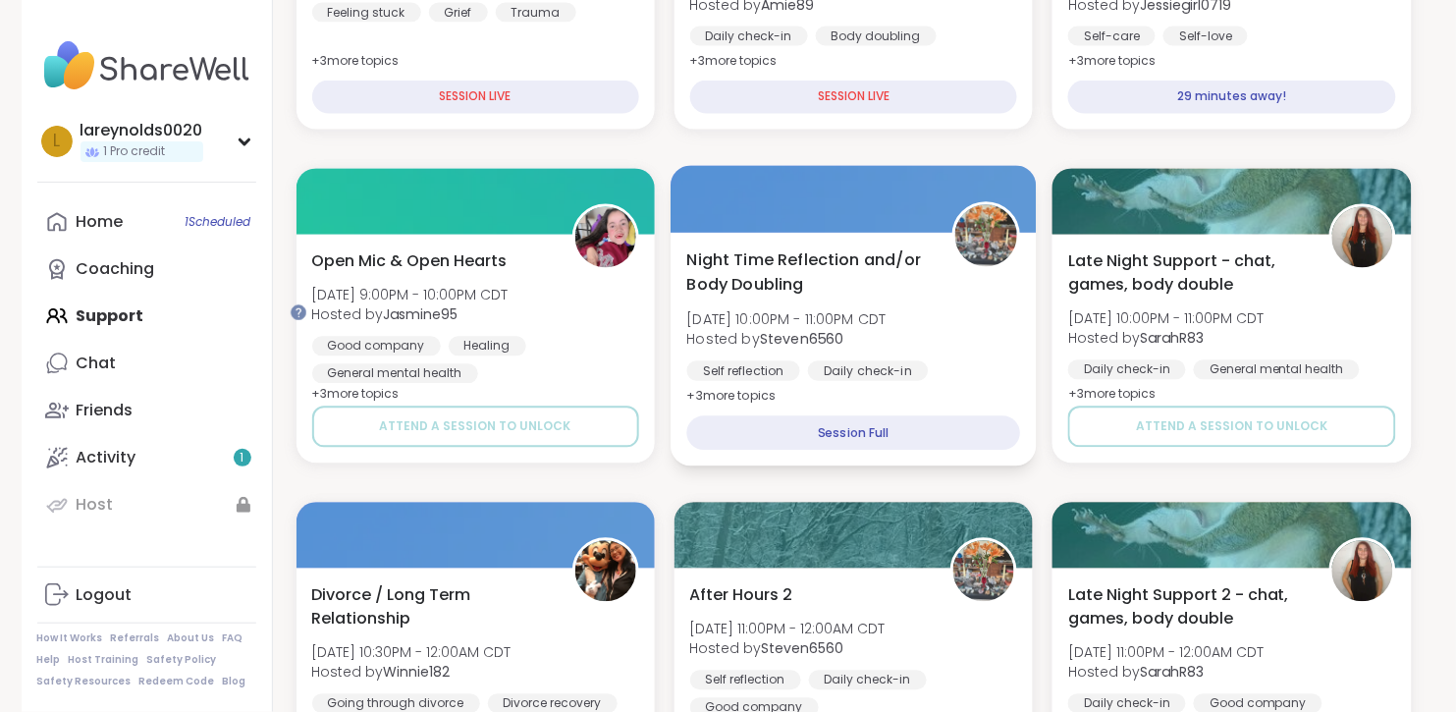
click at [863, 451] on div "Session Full" at bounding box center [853, 433] width 334 height 34
click at [858, 451] on div "Session Full" at bounding box center [853, 433] width 334 height 34
click at [850, 451] on div "Session Full" at bounding box center [853, 433] width 334 height 34
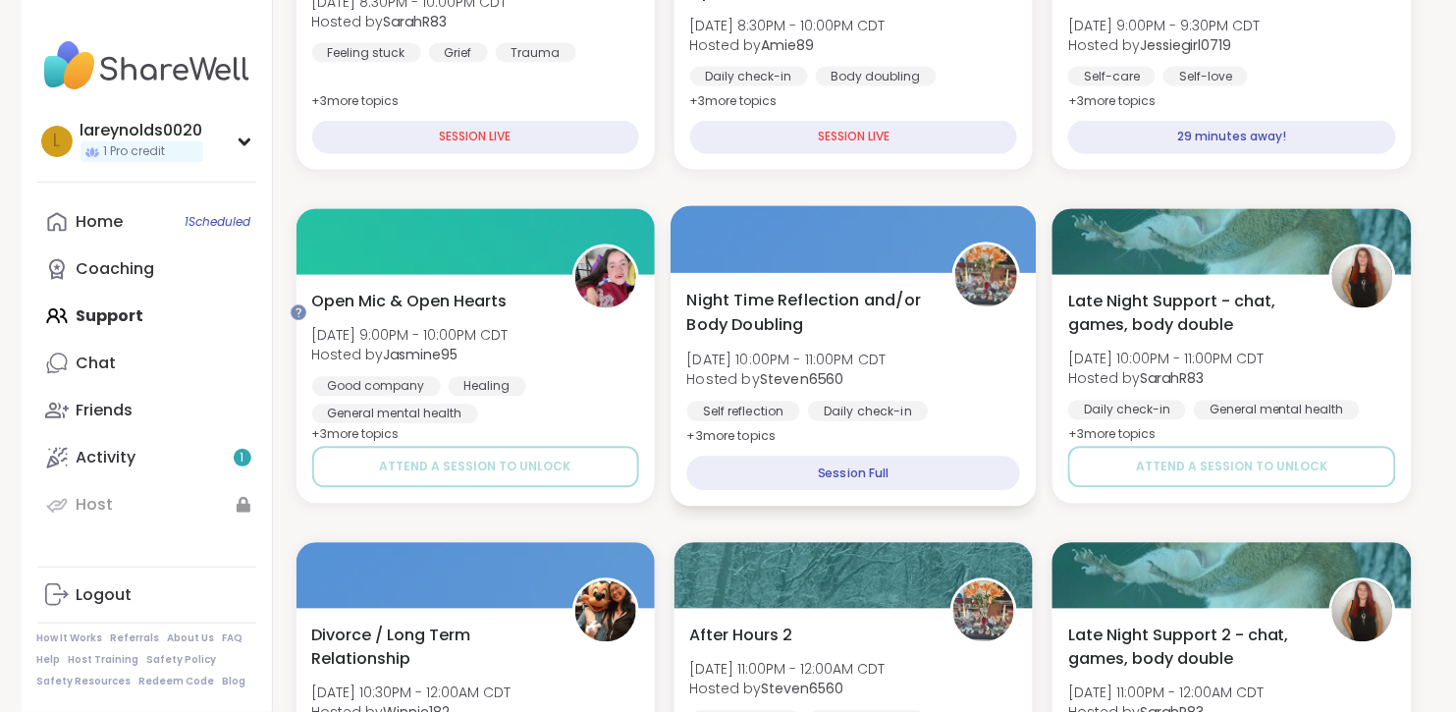
scroll to position [725, 0]
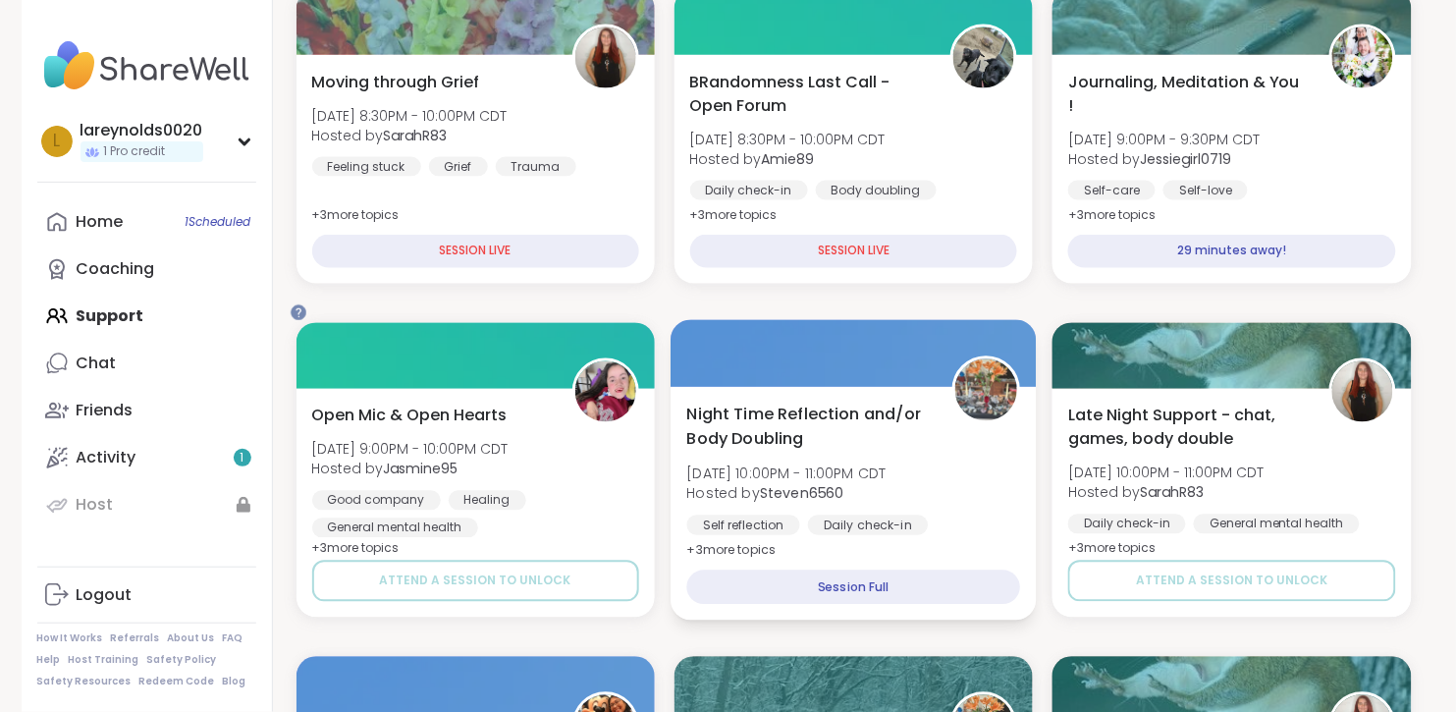
click at [809, 451] on span "Night Time Reflection and/or Body Doubling" at bounding box center [808, 427] width 244 height 48
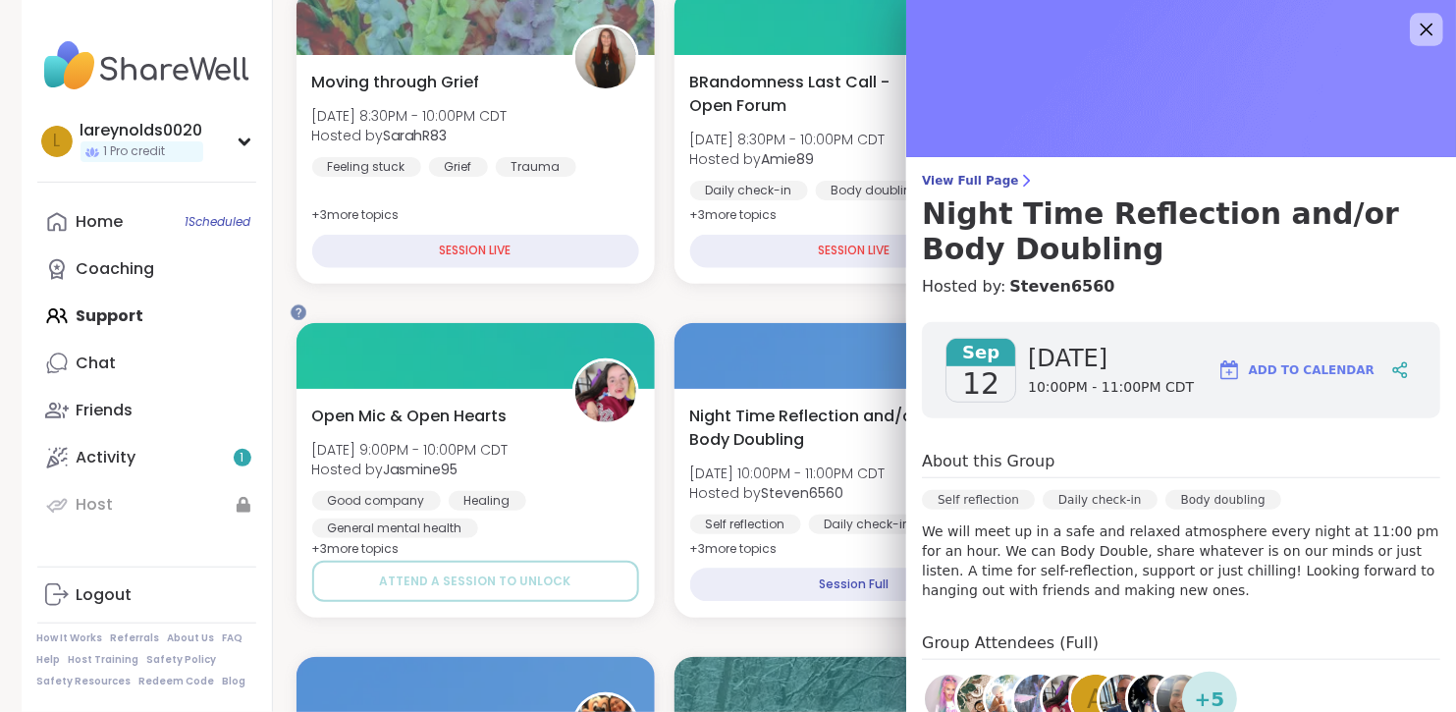
click at [1422, 34] on icon at bounding box center [1427, 30] width 13 height 13
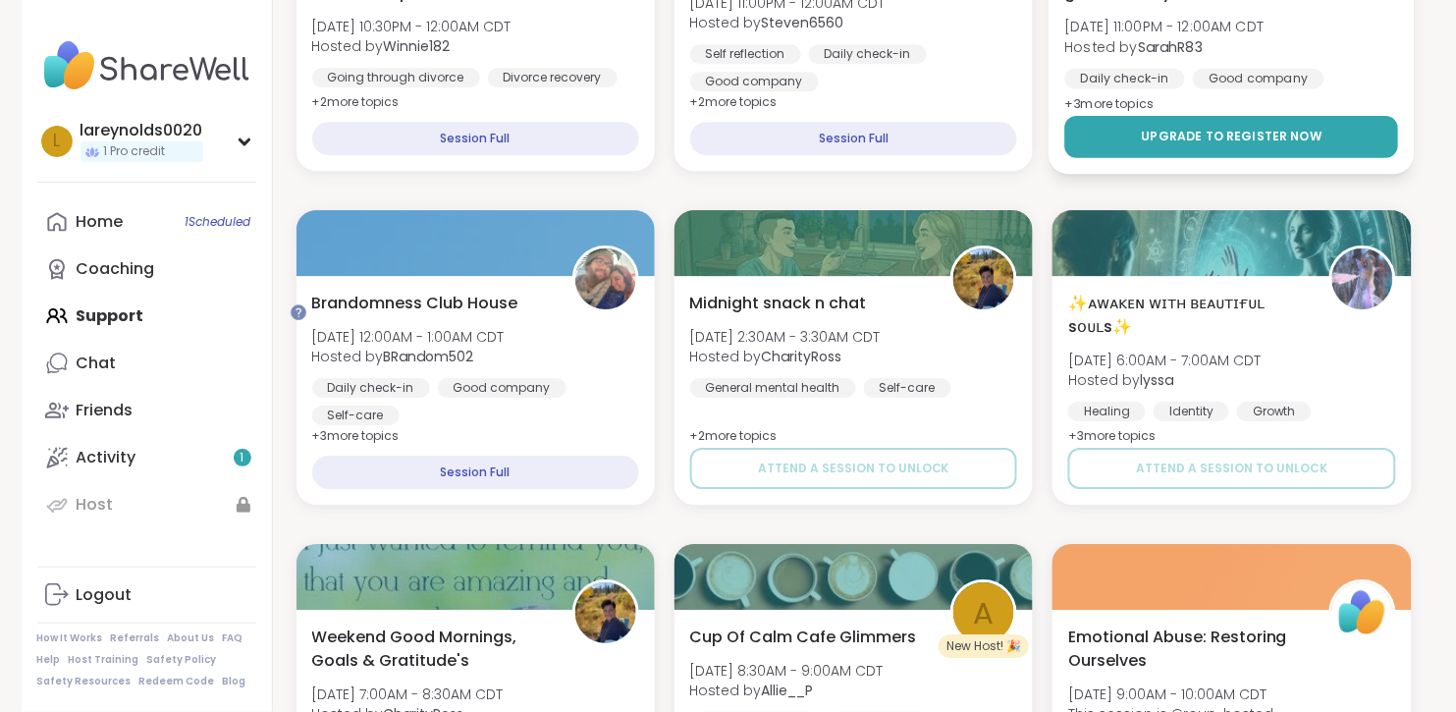
scroll to position [1512, 0]
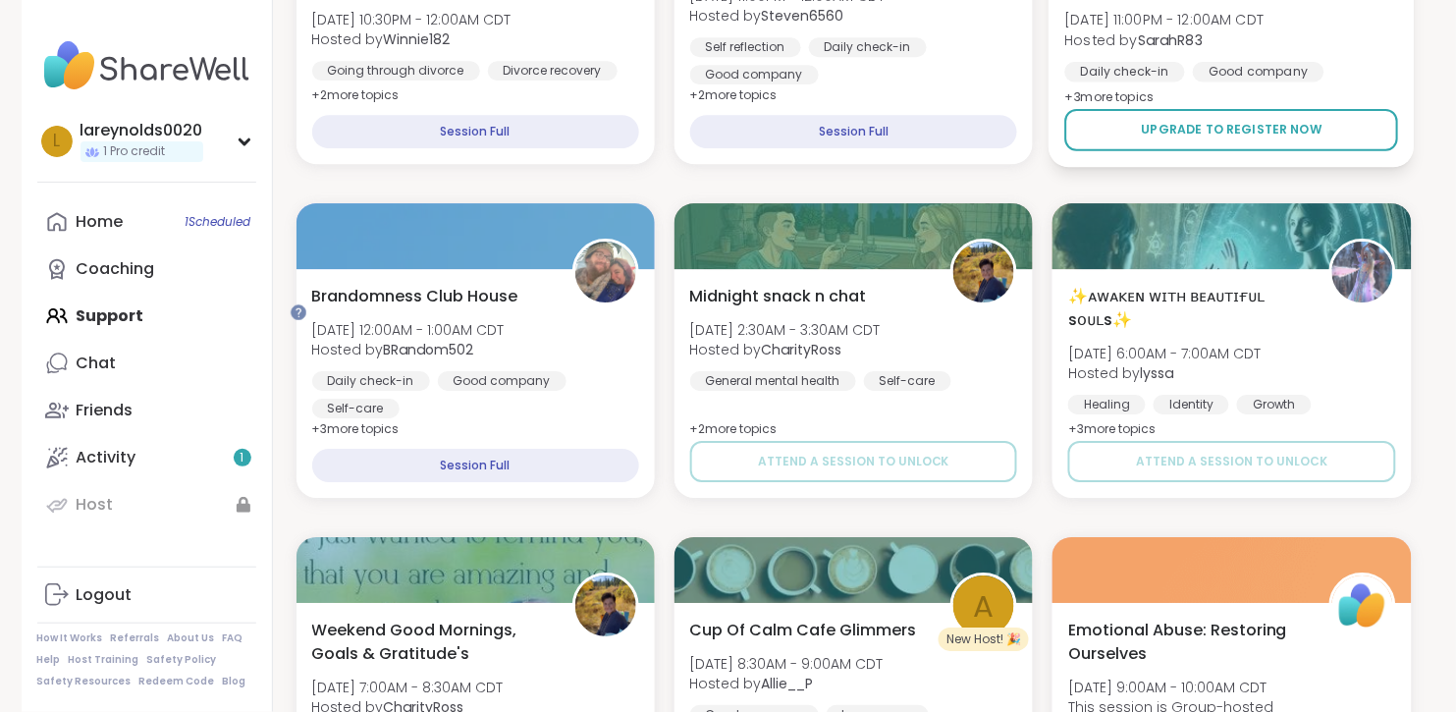
click at [1265, 49] on span "Hosted by SarahR83" at bounding box center [1165, 39] width 199 height 20
click at [1332, 177] on span "View Full Page" at bounding box center [1191, 181] width 499 height 16
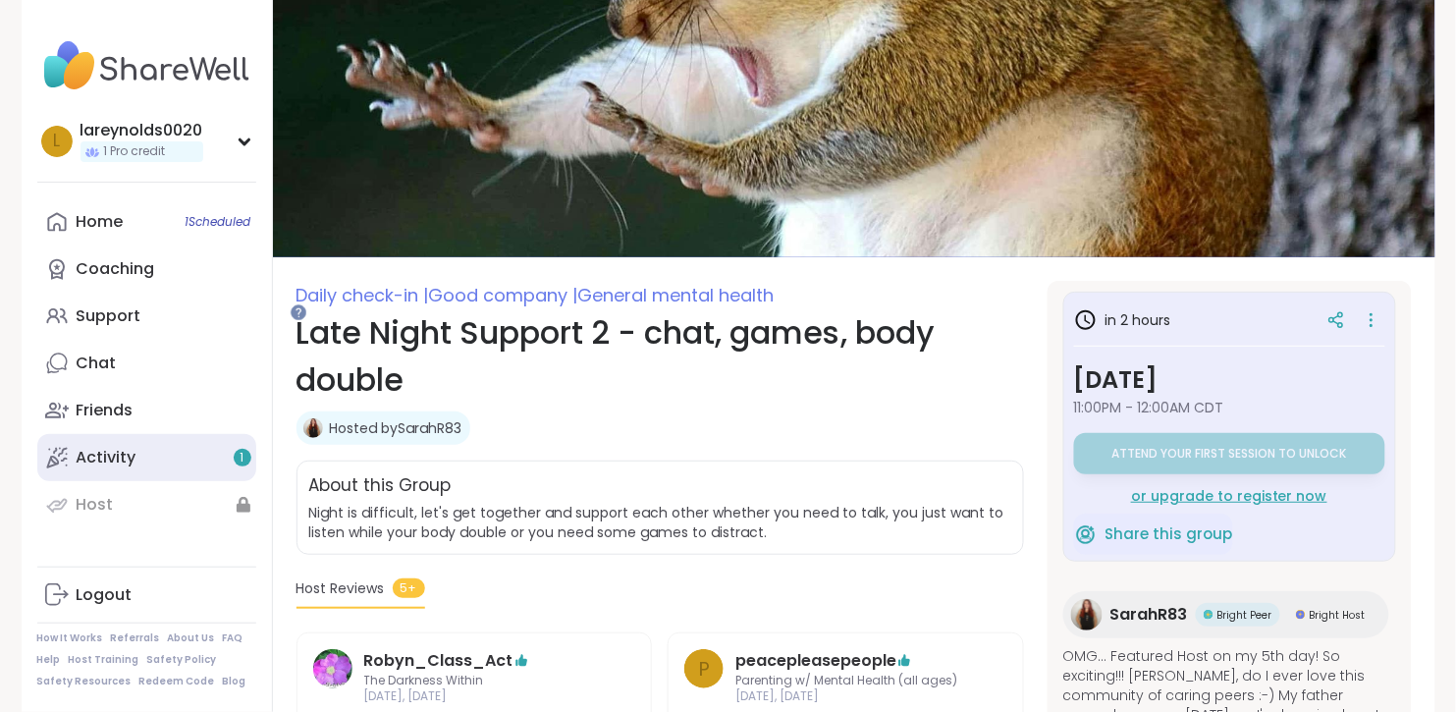
click at [170, 481] on link "Activity 1" at bounding box center [146, 457] width 219 height 47
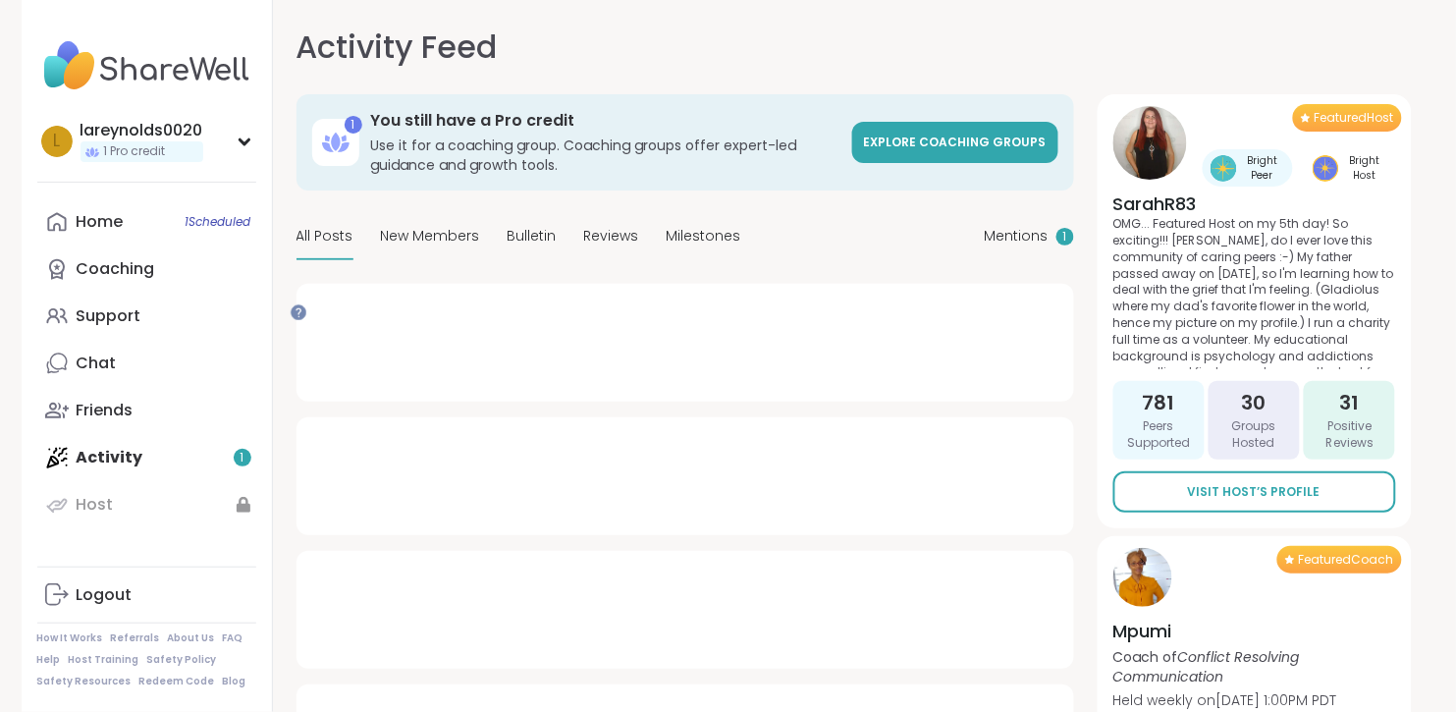
type textarea "*"
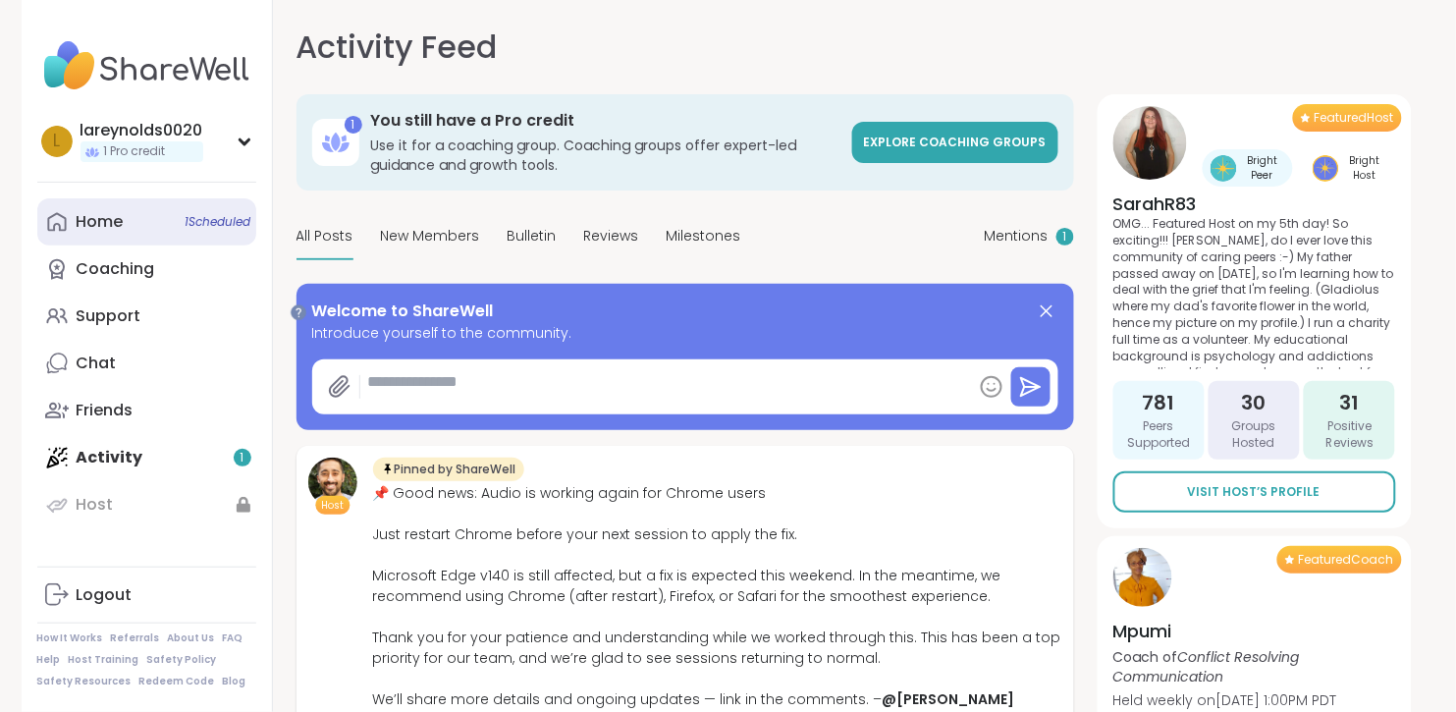
click at [87, 233] on div "Home 1 Scheduled" at bounding box center [100, 222] width 47 height 22
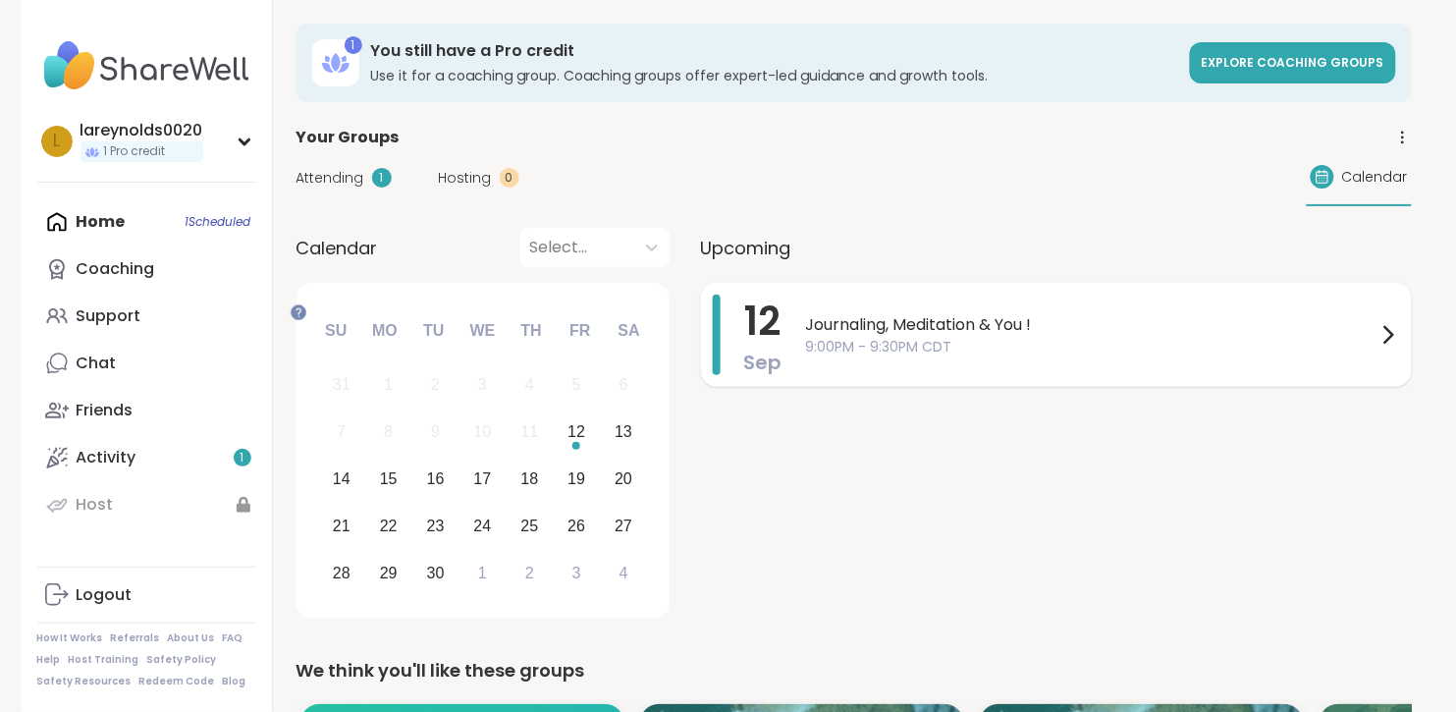
click at [1377, 357] on span "9:00PM - 9:30PM CDT" at bounding box center [1091, 347] width 571 height 21
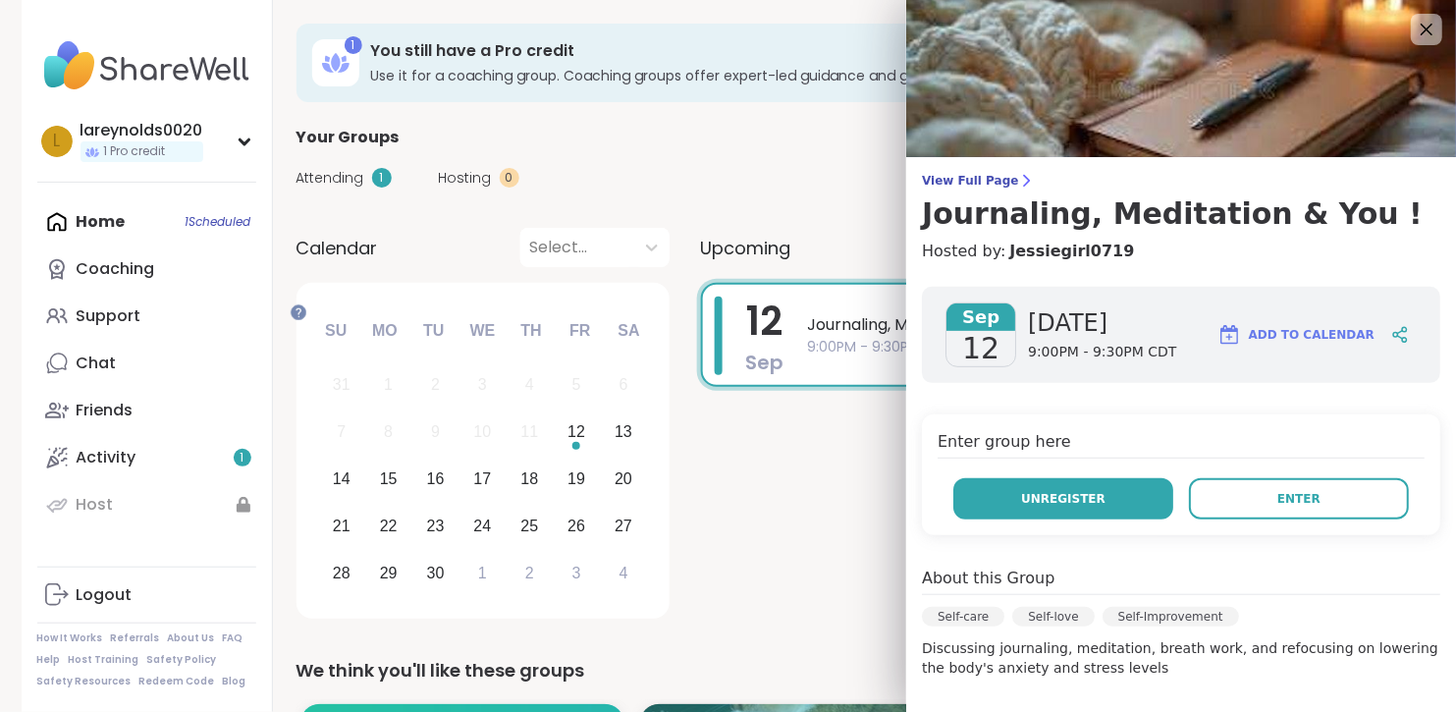
click at [1073, 520] on button "Unregister" at bounding box center [1064, 498] width 220 height 41
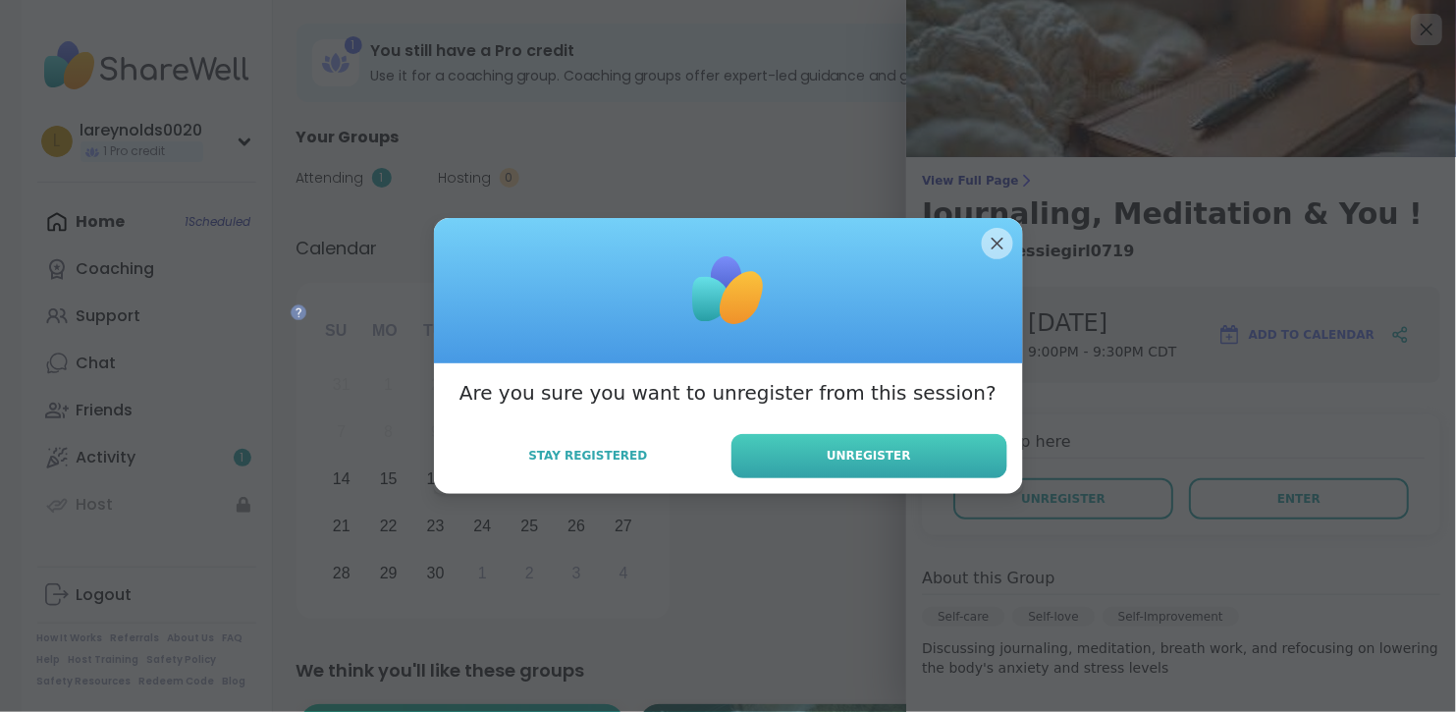
click at [925, 478] on button "Unregister" at bounding box center [870, 456] width 276 height 44
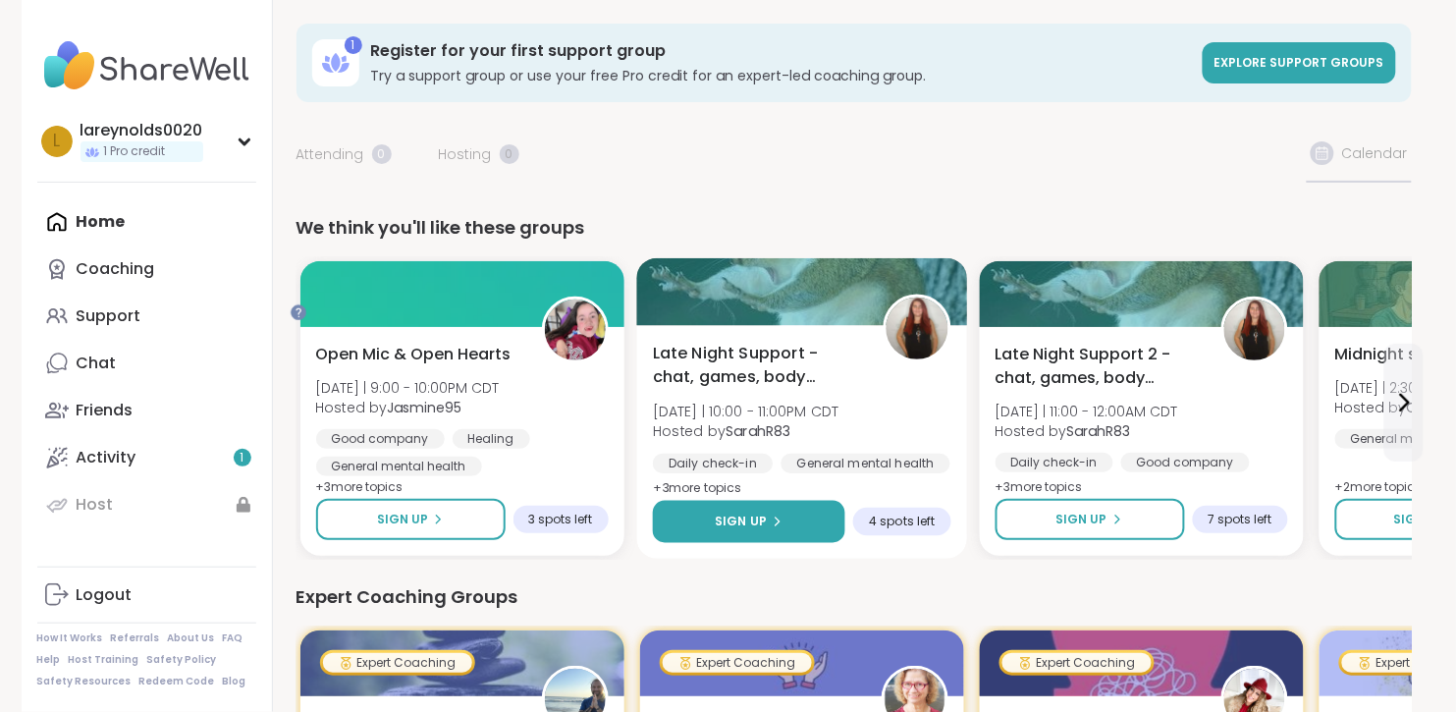
click at [767, 530] on span "Sign Up" at bounding box center [741, 522] width 52 height 18
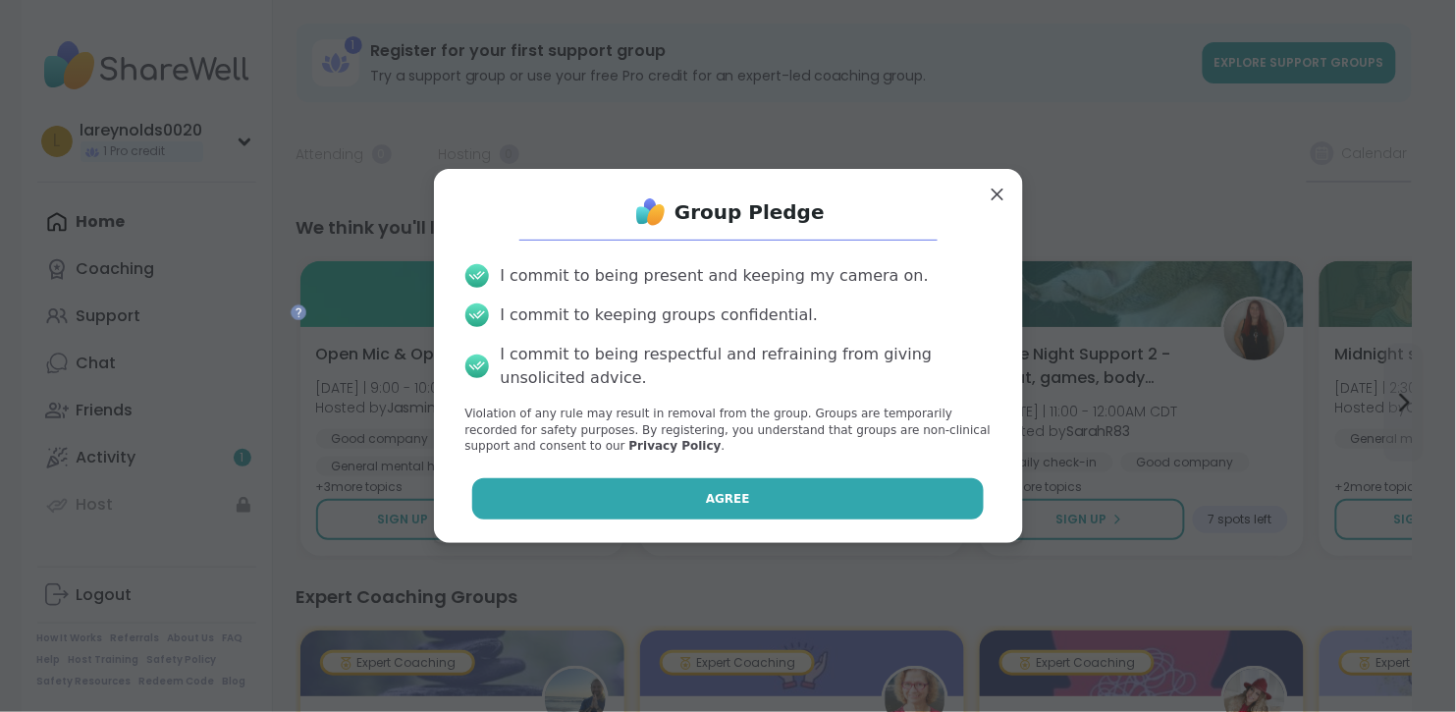
click at [587, 520] on button "Agree" at bounding box center [728, 498] width 512 height 41
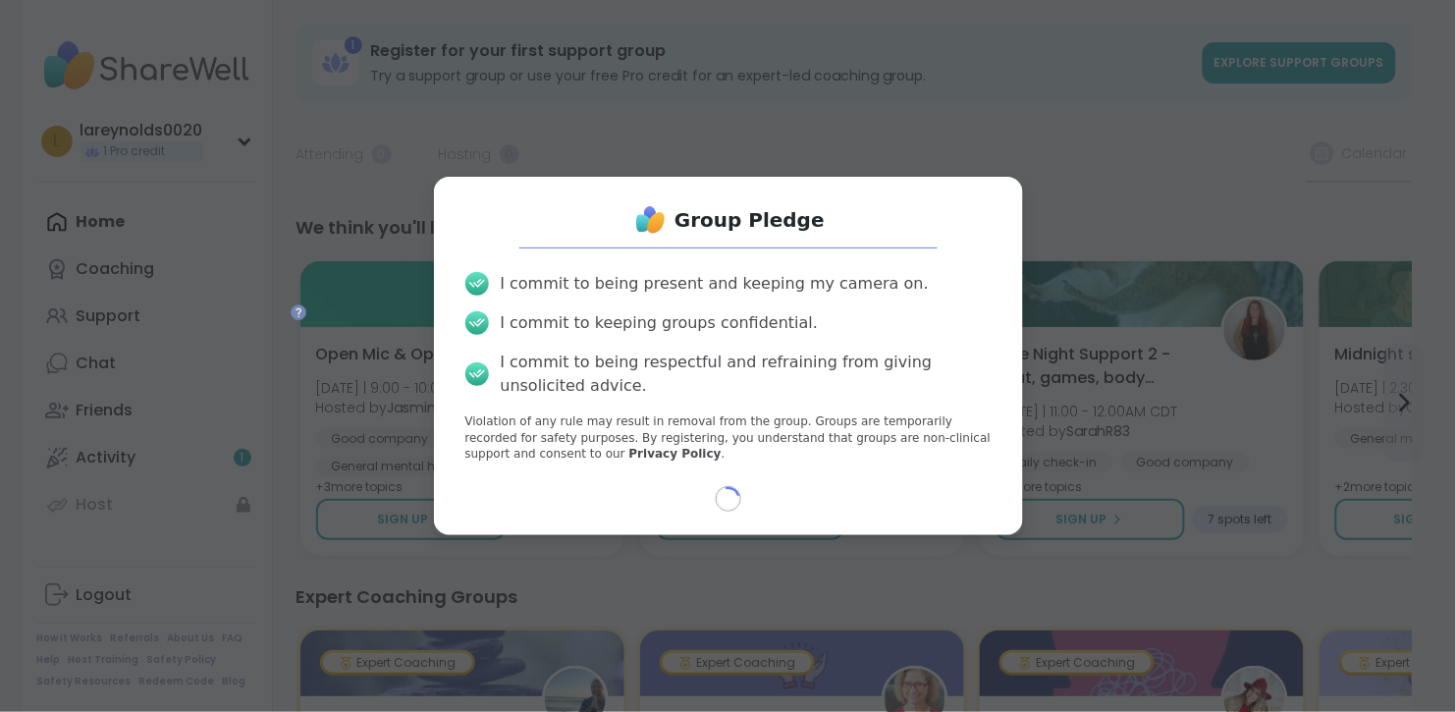
select select "**"
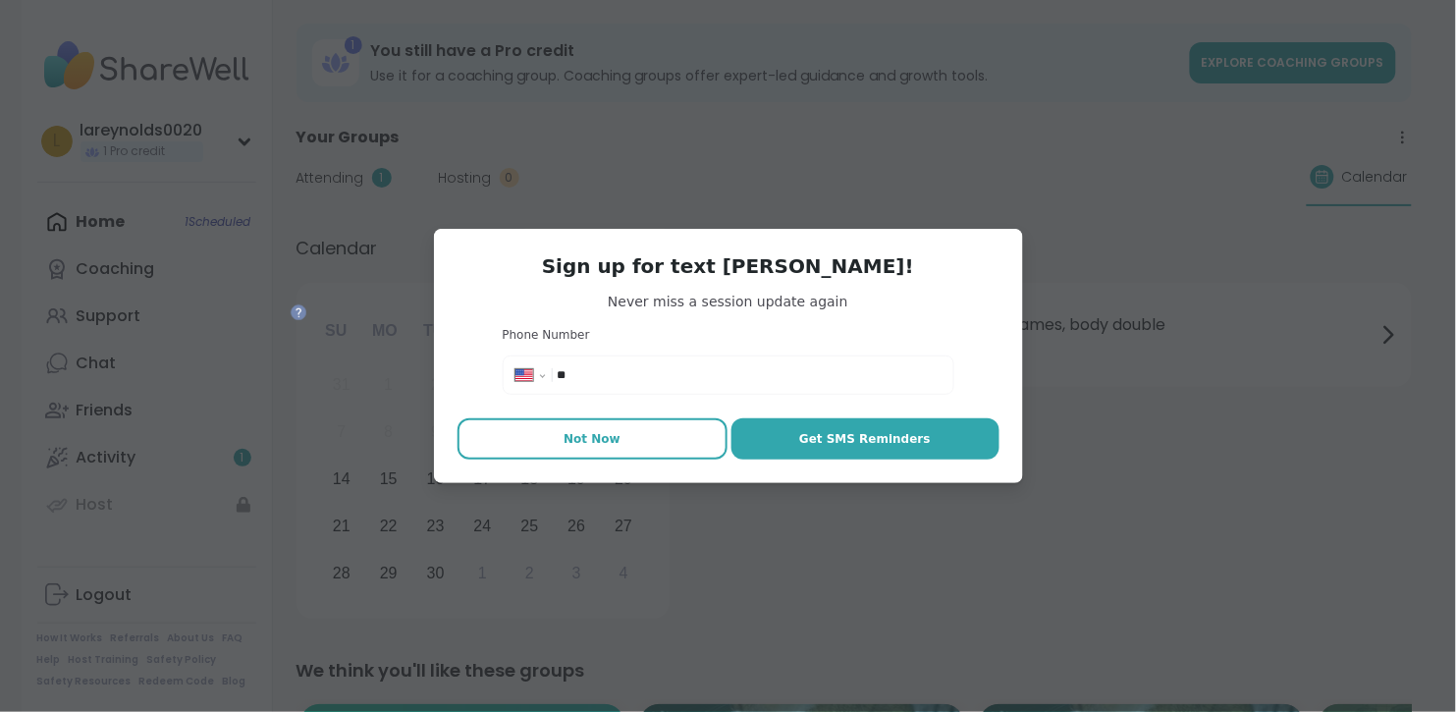
click at [551, 457] on button "Not Now" at bounding box center [593, 438] width 270 height 41
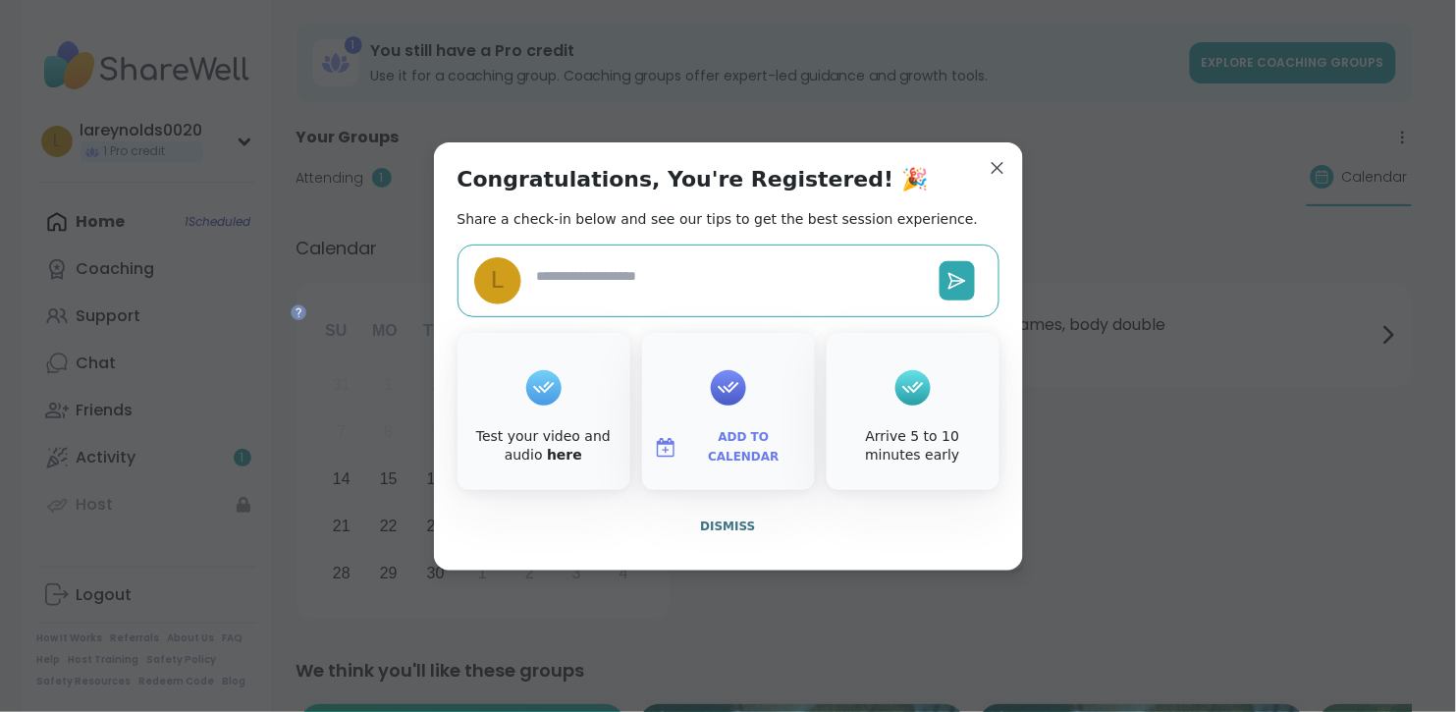
type textarea "*"
click at [722, 547] on button "Dismiss" at bounding box center [729, 526] width 542 height 41
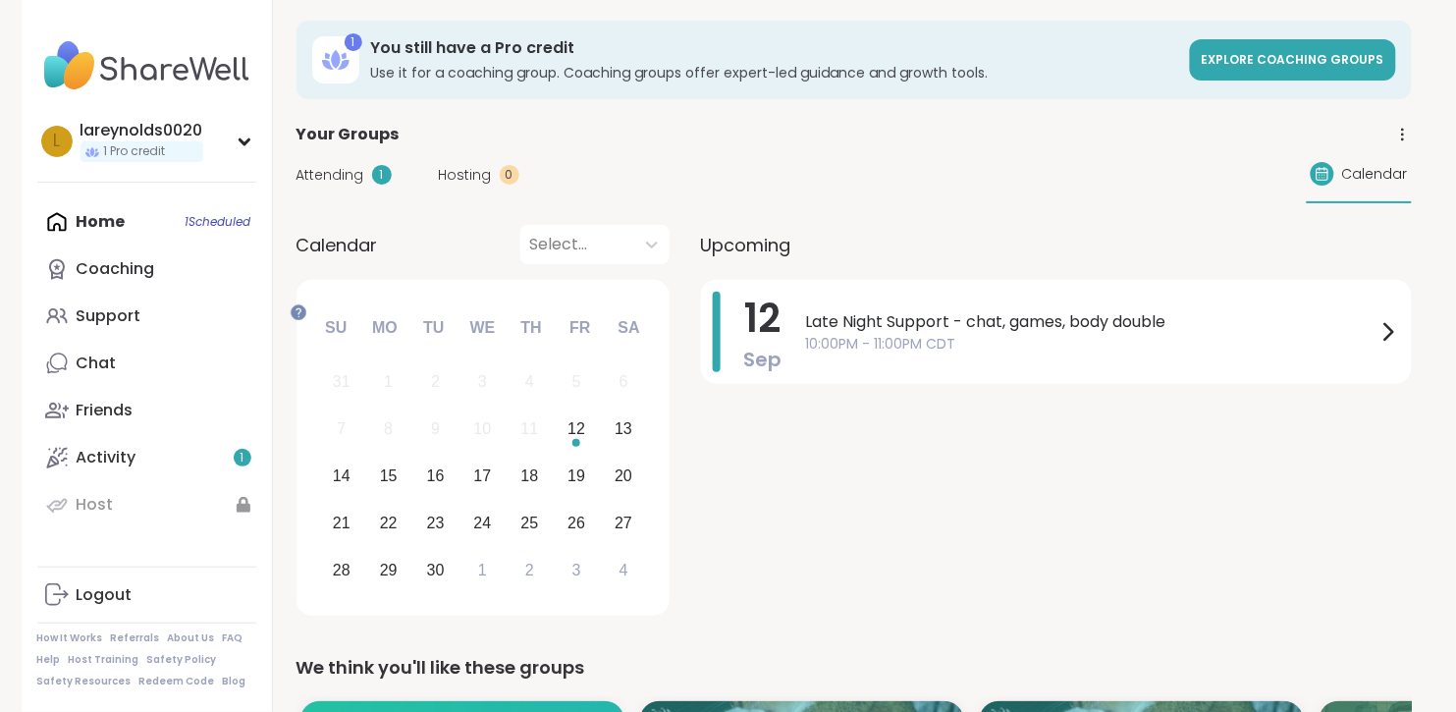
scroll to position [4, 0]
click at [364, 185] on span "Attending" at bounding box center [331, 174] width 68 height 21
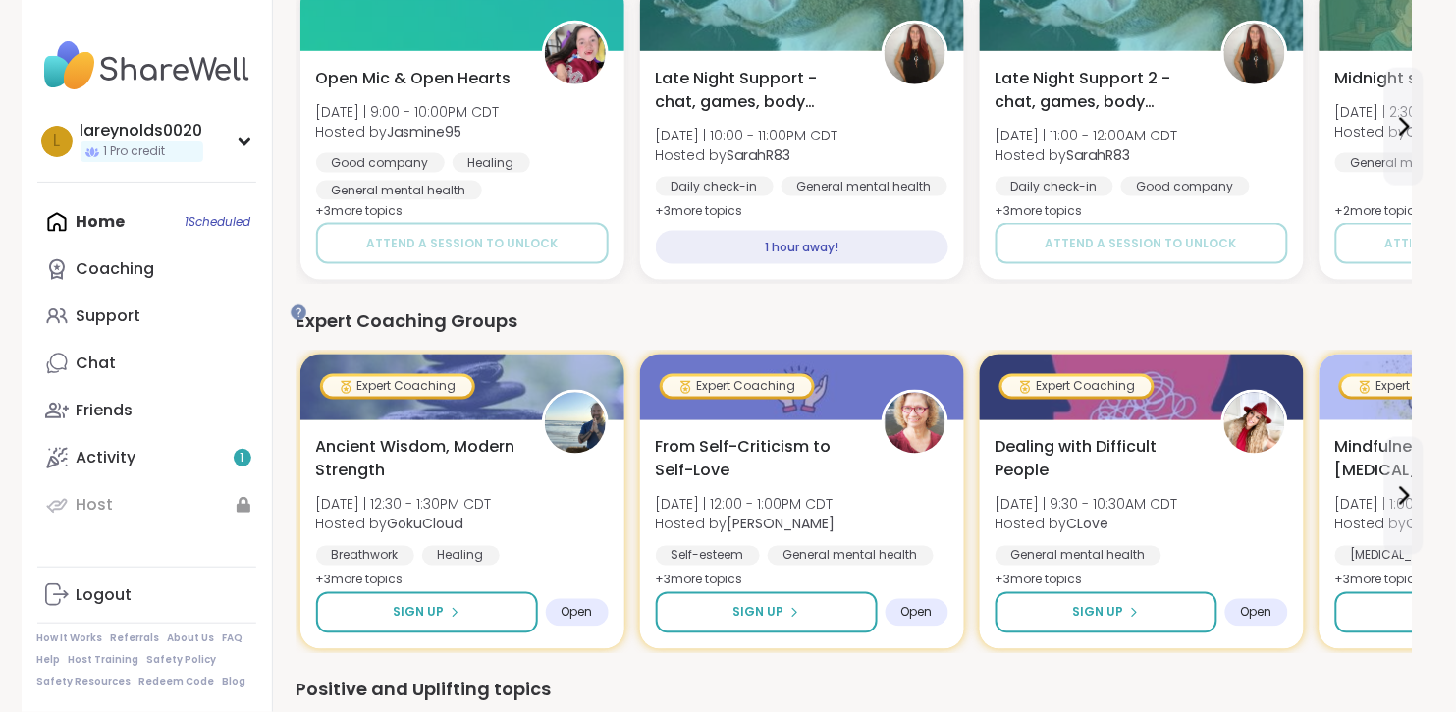
scroll to position [614, 0]
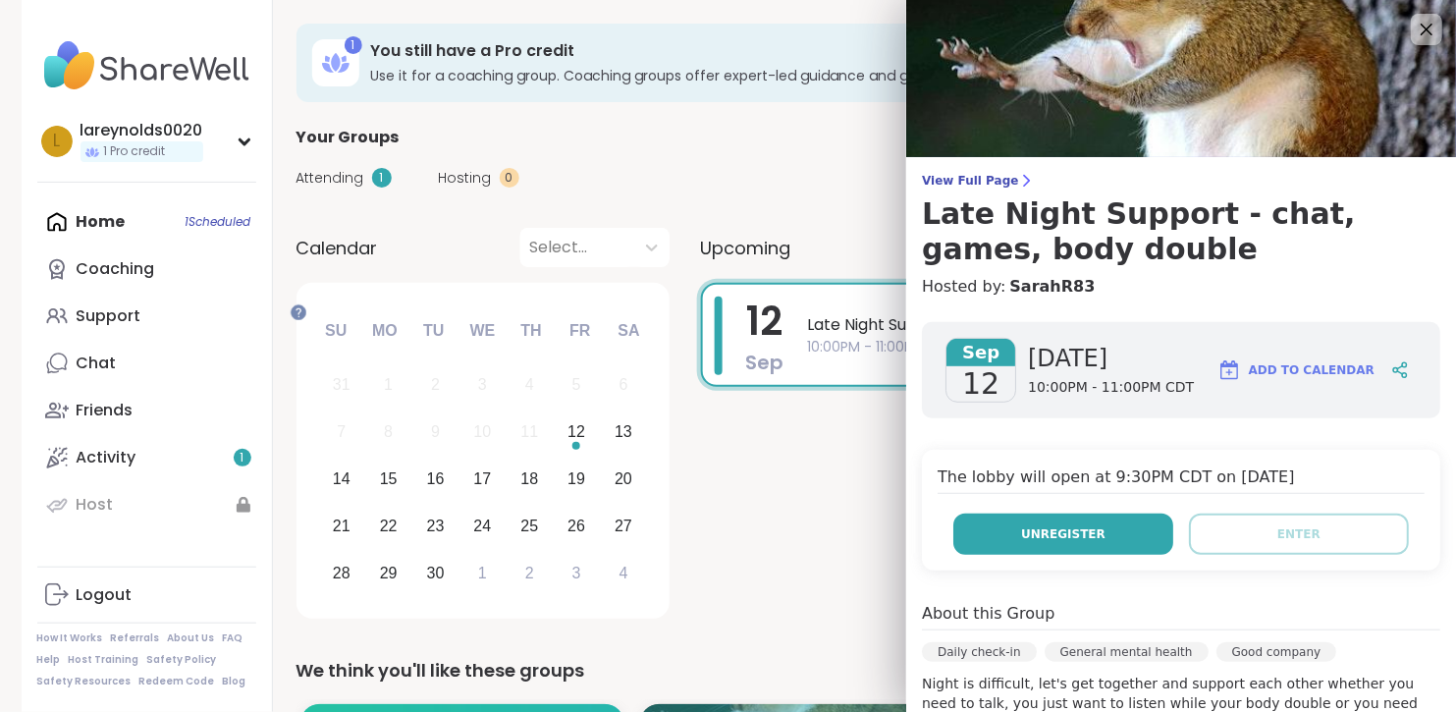
click at [1030, 543] on span "Unregister" at bounding box center [1063, 534] width 84 height 18
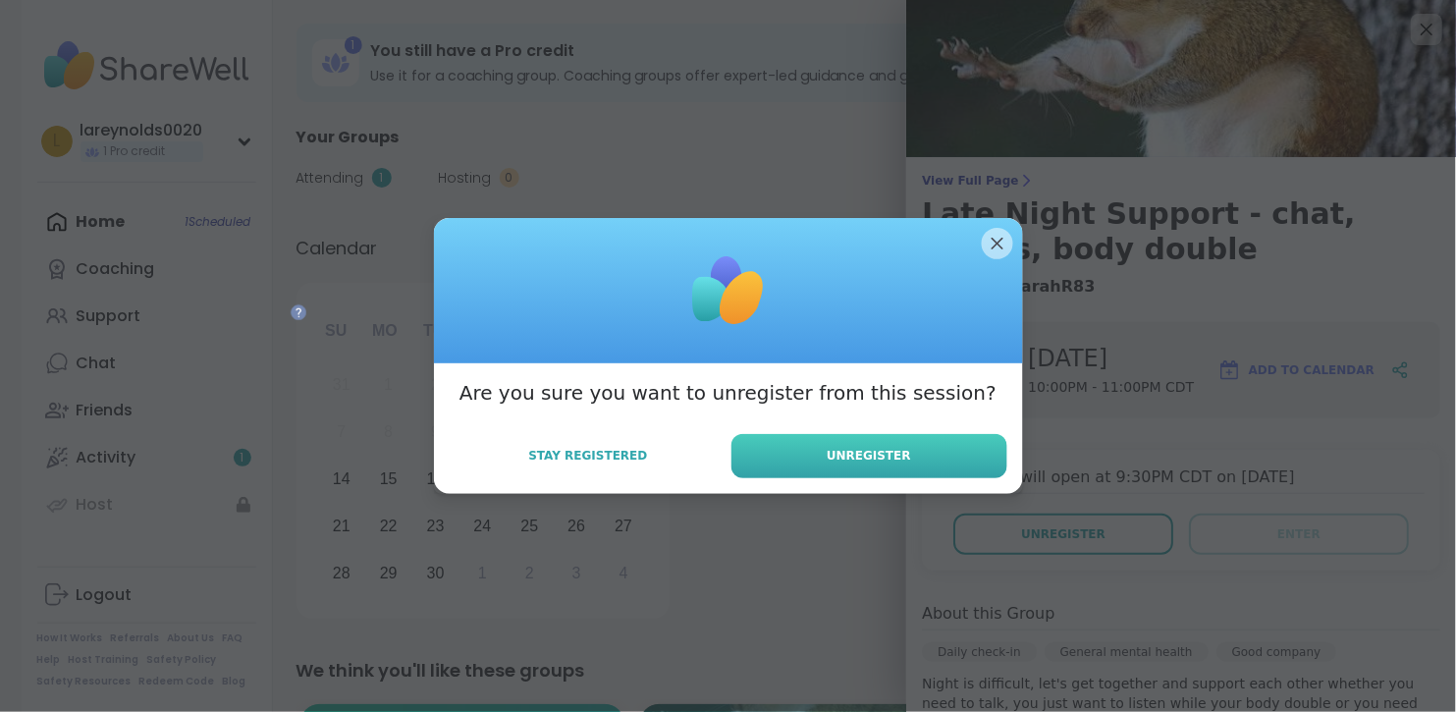
click at [807, 478] on button "Unregister" at bounding box center [870, 456] width 276 height 44
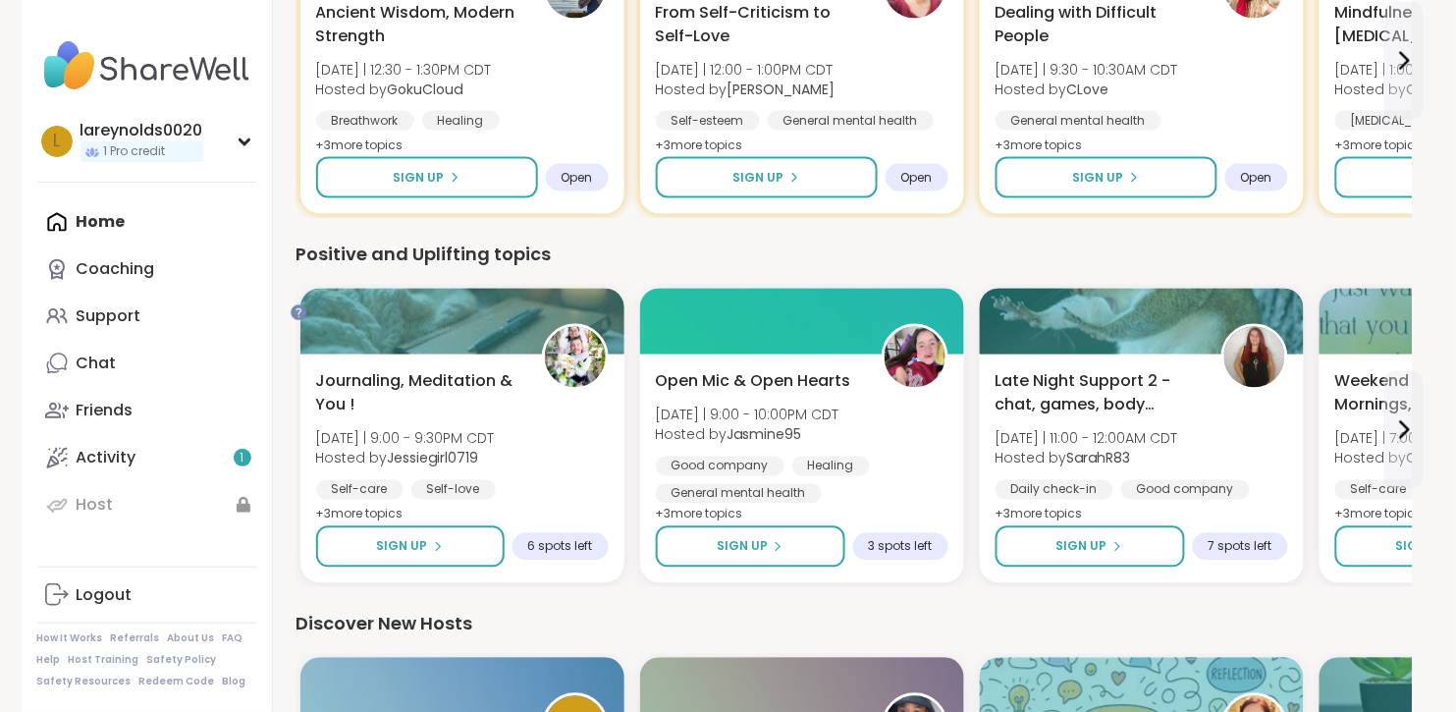
scroll to position [712, 0]
